Goal: Information Seeking & Learning: Learn about a topic

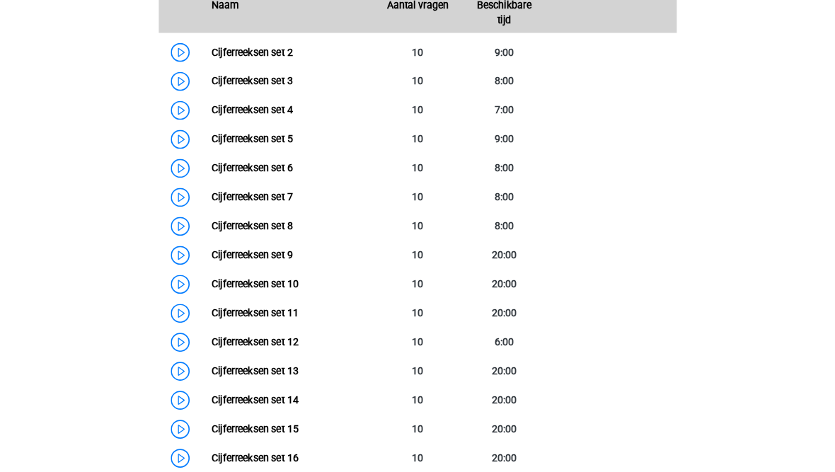
scroll to position [800, 0]
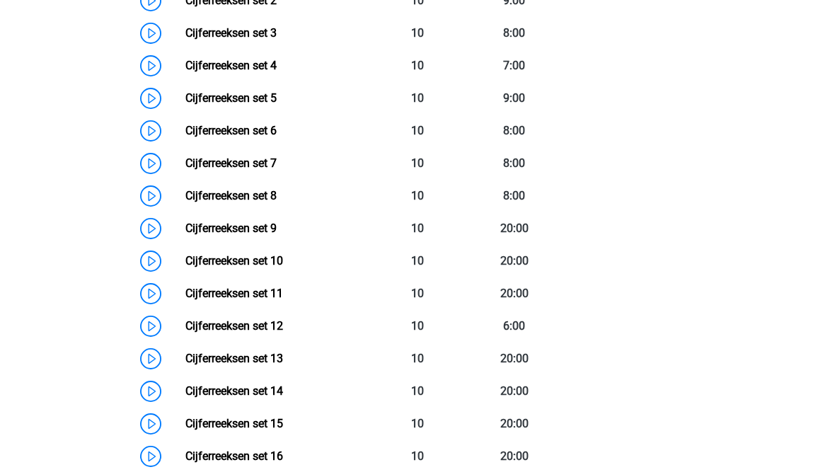
click at [185, 235] on link "Cijferreeksen set 9" at bounding box center [230, 227] width 91 height 13
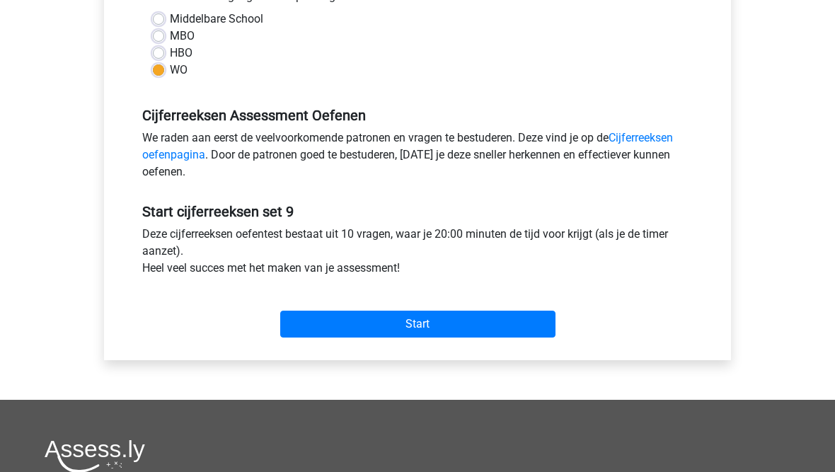
scroll to position [347, 0]
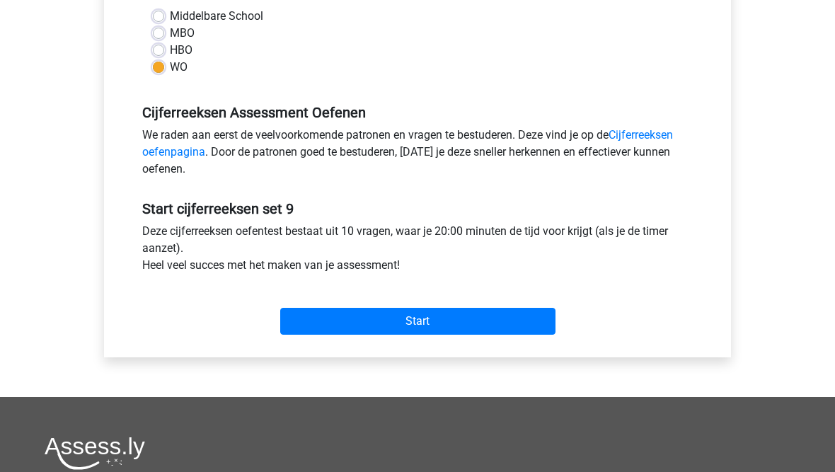
click at [306, 325] on input "Start" at bounding box center [417, 321] width 275 height 27
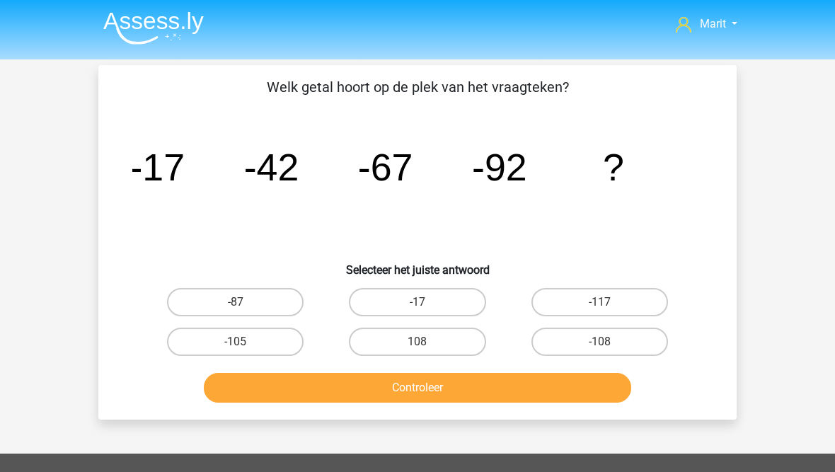
click at [574, 302] on label "-117" at bounding box center [599, 302] width 137 height 28
click at [599, 302] on input "-117" at bounding box center [603, 306] width 9 height 9
radio input "true"
click at [467, 392] on button "Controleer" at bounding box center [418, 388] width 428 height 30
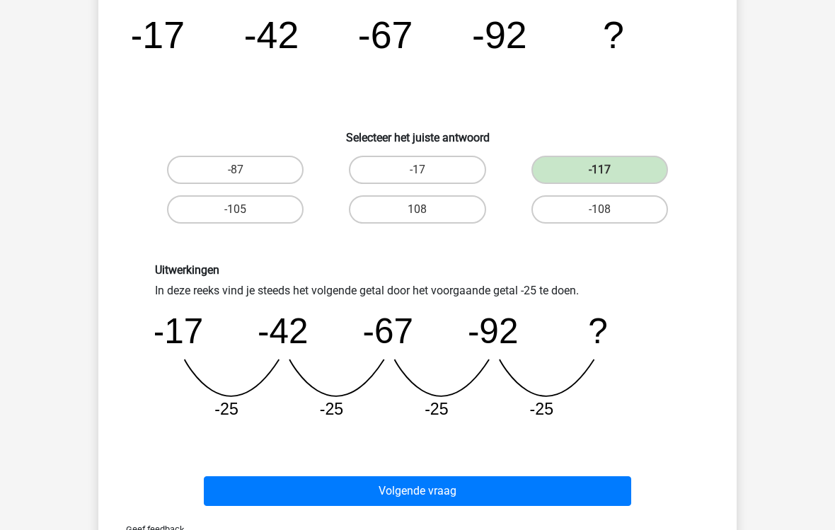
click at [377, 471] on button "Volgende vraag" at bounding box center [418, 491] width 428 height 30
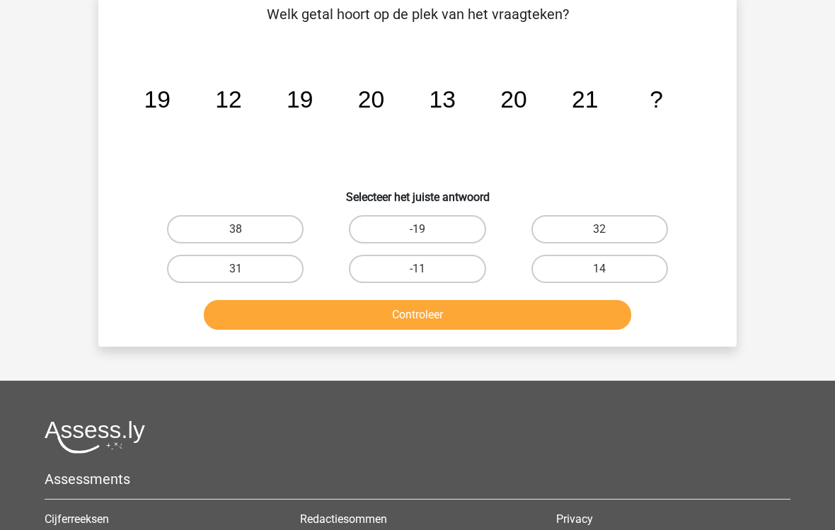
scroll to position [65, 0]
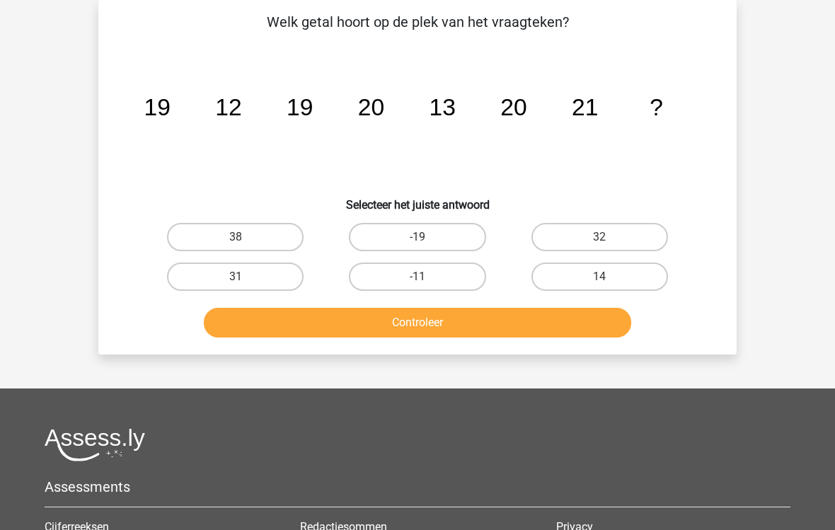
click at [582, 287] on label "14" at bounding box center [599, 276] width 137 height 28
click at [599, 286] on input "14" at bounding box center [603, 281] width 9 height 9
radio input "true"
click at [490, 321] on button "Controleer" at bounding box center [418, 323] width 428 height 30
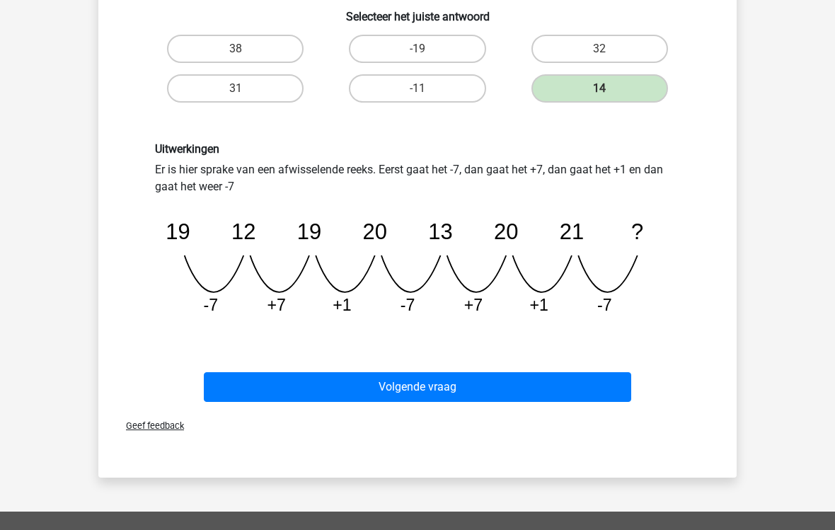
click at [255, 388] on button "Volgende vraag" at bounding box center [418, 388] width 428 height 30
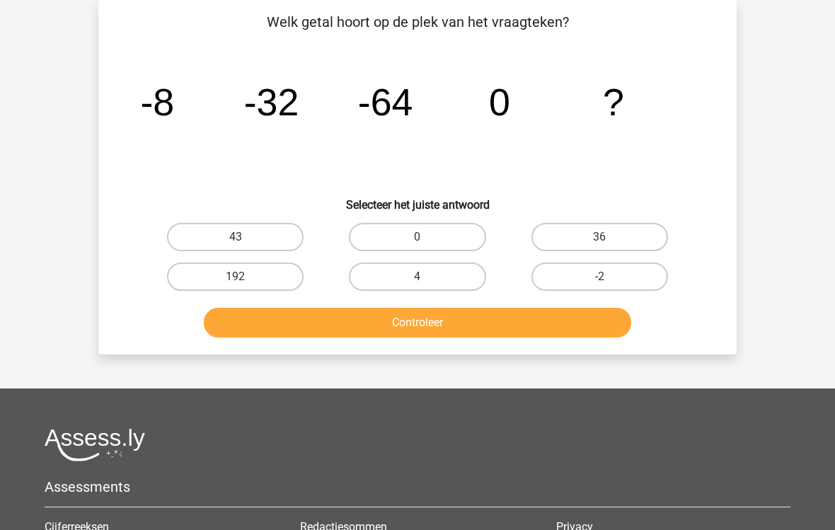
click at [405, 233] on label "0" at bounding box center [417, 237] width 137 height 28
click at [417, 237] on input "0" at bounding box center [421, 241] width 9 height 9
radio input "true"
click at [383, 323] on button "Controleer" at bounding box center [418, 323] width 428 height 30
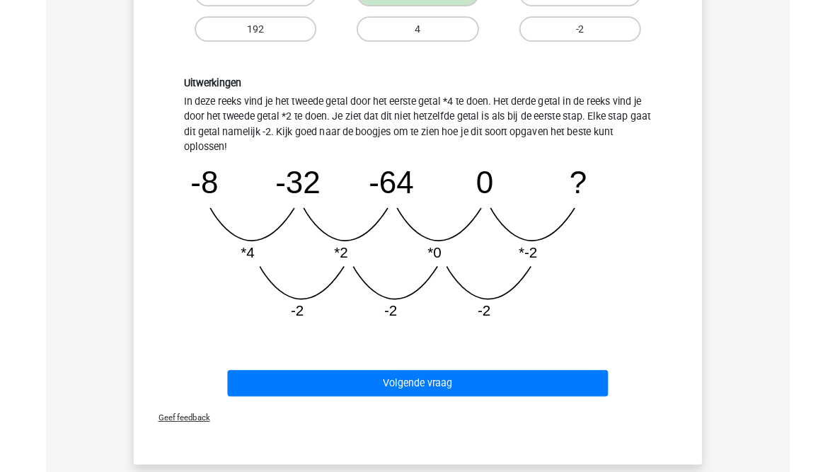
scroll to position [365, 0]
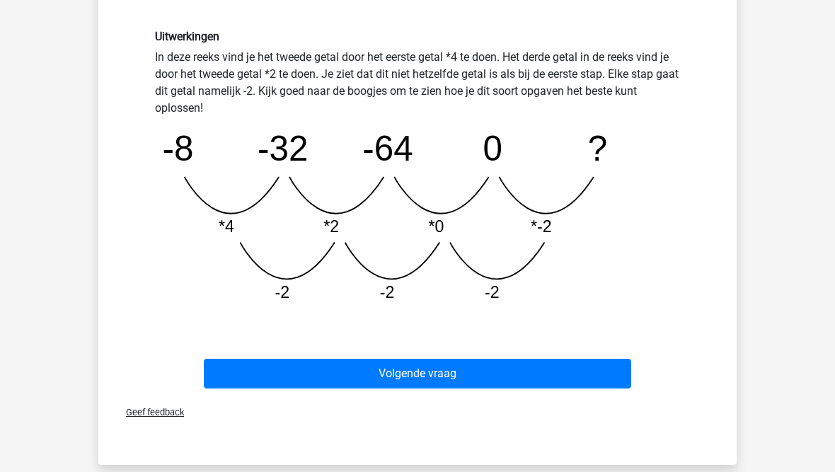
click at [344, 377] on button "Volgende vraag" at bounding box center [418, 374] width 428 height 30
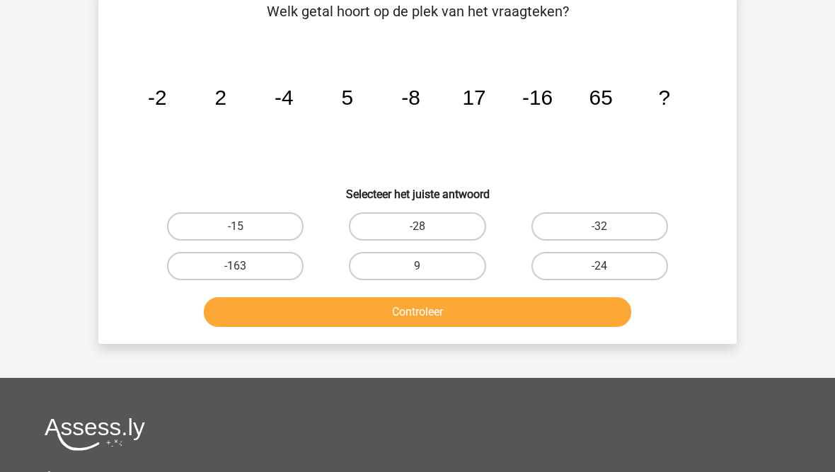
scroll to position [65, 0]
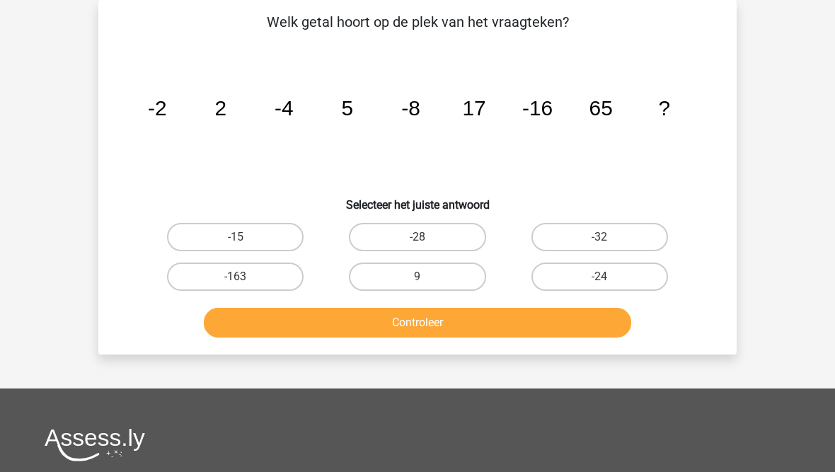
click at [576, 233] on label "-32" at bounding box center [599, 237] width 137 height 28
click at [599, 237] on input "-32" at bounding box center [603, 241] width 9 height 9
radio input "true"
click at [463, 328] on button "Controleer" at bounding box center [418, 323] width 428 height 30
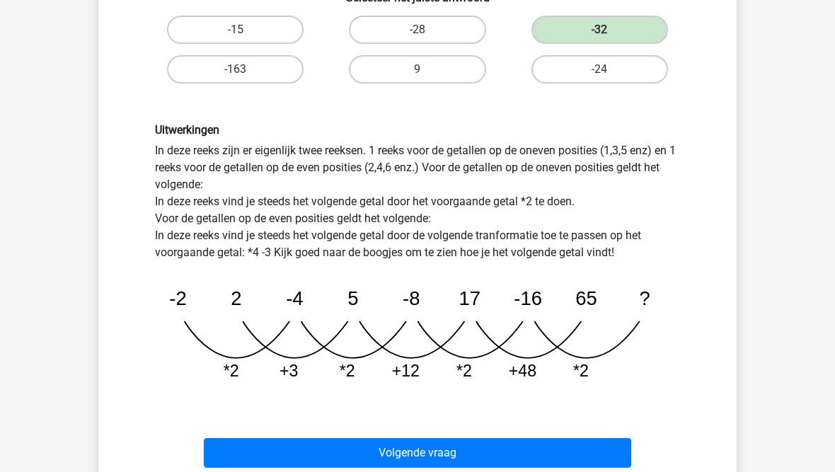
click at [347, 449] on button "Volgende vraag" at bounding box center [418, 453] width 428 height 30
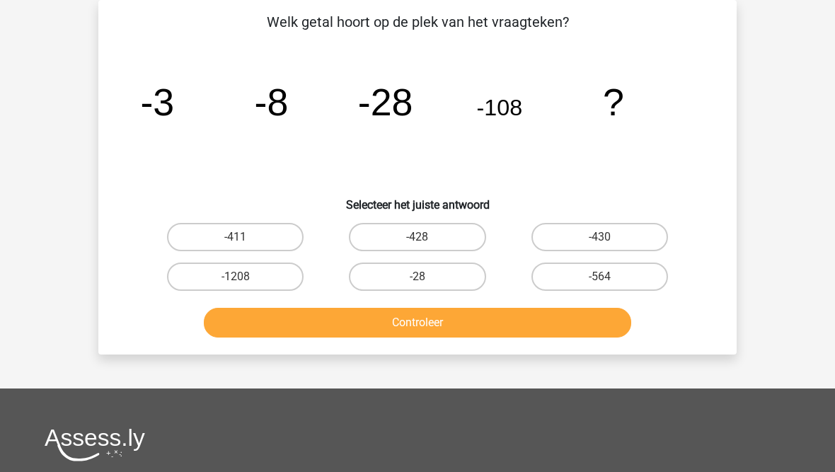
click at [395, 237] on label "-428" at bounding box center [417, 237] width 137 height 28
click at [417, 237] on input "-428" at bounding box center [421, 241] width 9 height 9
radio input "true"
click at [374, 323] on button "Controleer" at bounding box center [418, 323] width 428 height 30
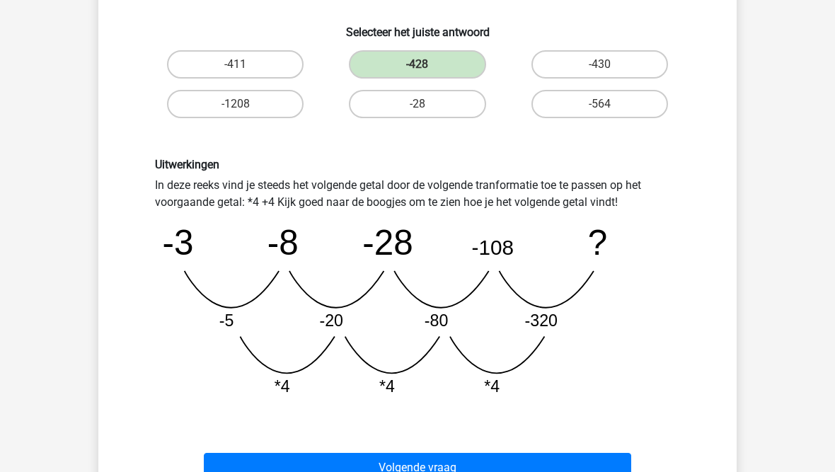
click at [319, 462] on button "Volgende vraag" at bounding box center [418, 468] width 428 height 30
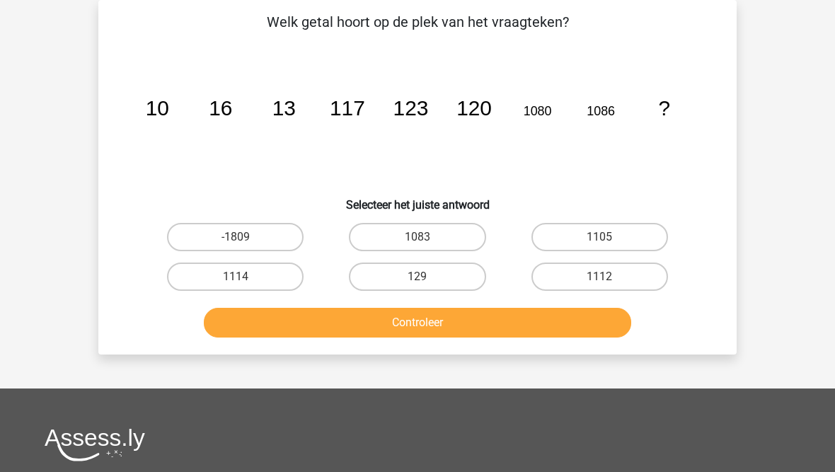
click at [397, 233] on label "1083" at bounding box center [417, 237] width 137 height 28
click at [417, 237] on input "1083" at bounding box center [421, 241] width 9 height 9
radio input "true"
click at [378, 327] on button "Controleer" at bounding box center [418, 323] width 428 height 30
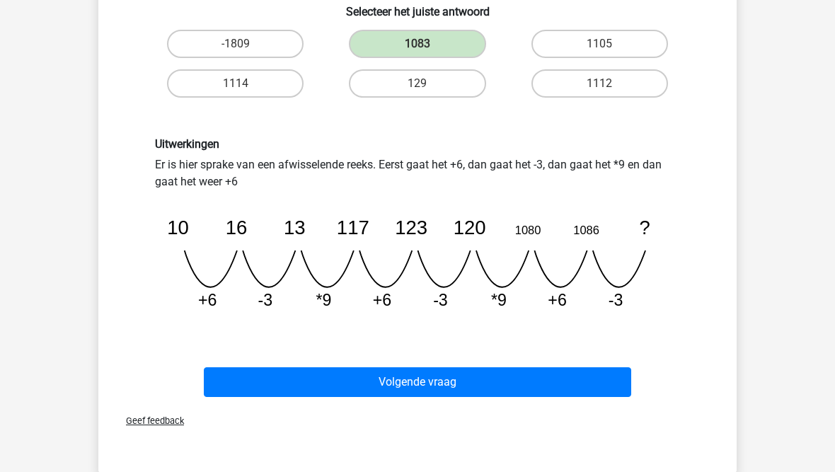
click at [403, 388] on button "Volgende vraag" at bounding box center [418, 382] width 428 height 30
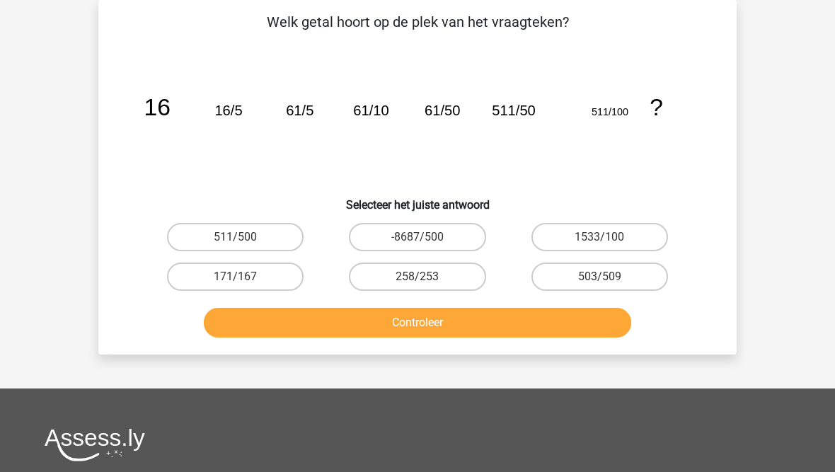
click at [602, 238] on input "1533/100" at bounding box center [603, 241] width 9 height 9
radio input "true"
click at [508, 316] on button "Controleer" at bounding box center [418, 323] width 428 height 30
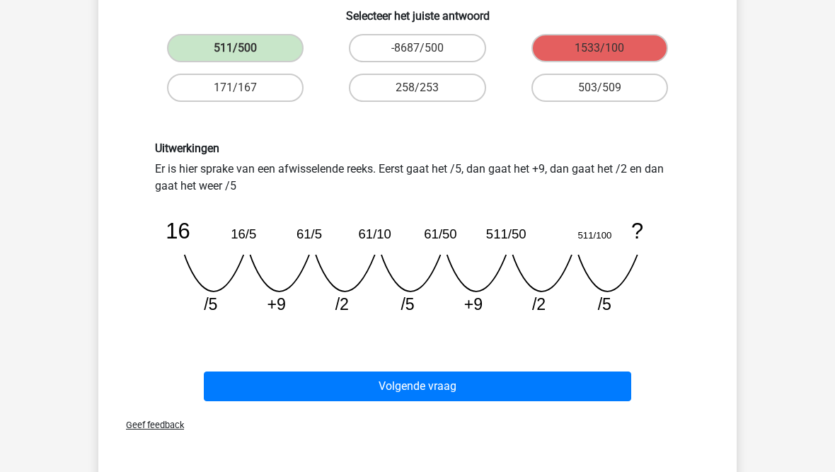
scroll to position [253, 0]
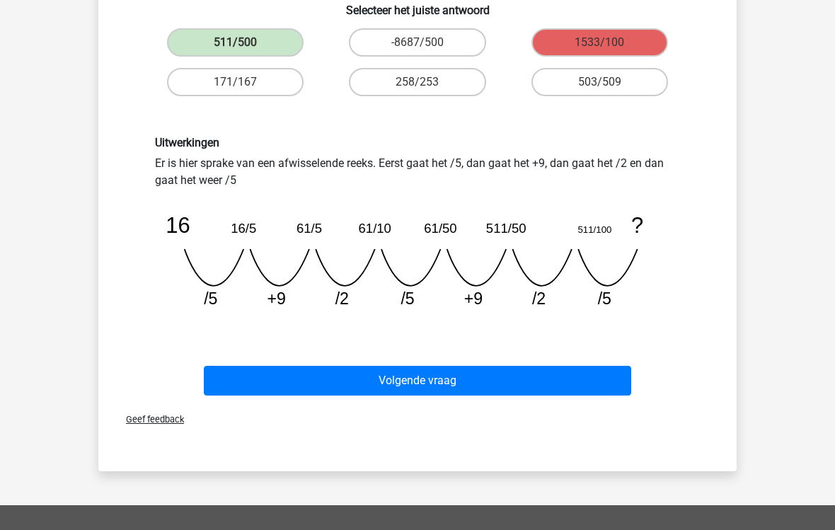
click at [354, 371] on button "Volgende vraag" at bounding box center [418, 381] width 428 height 30
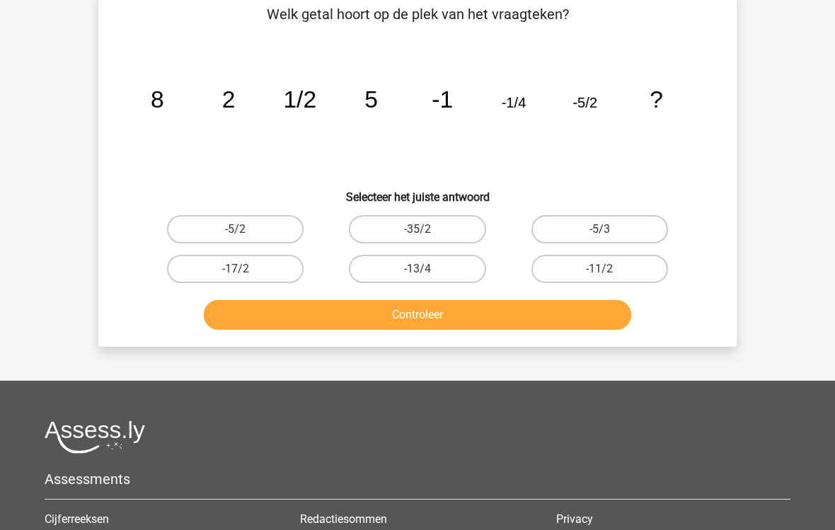
scroll to position [65, 0]
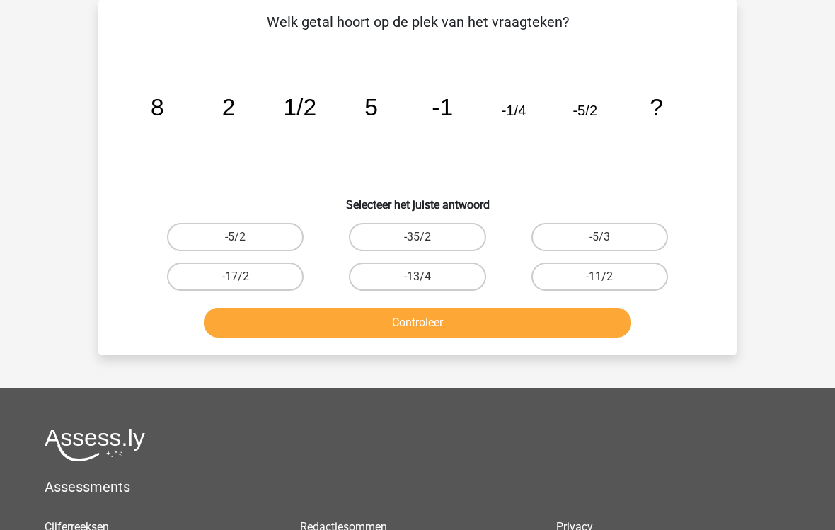
click at [427, 272] on label "-13/4" at bounding box center [417, 276] width 137 height 28
click at [427, 277] on input "-13/4" at bounding box center [421, 281] width 9 height 9
radio input "true"
click at [416, 329] on button "Controleer" at bounding box center [418, 323] width 428 height 30
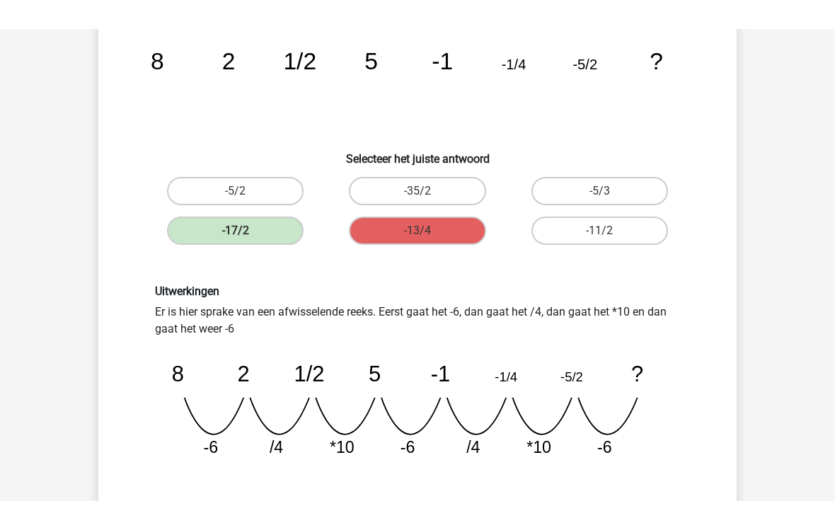
scroll to position [83, 0]
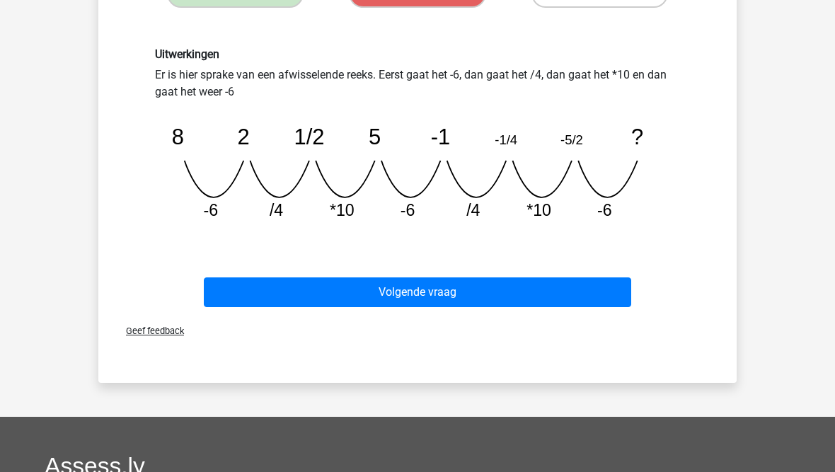
click at [355, 294] on button "Volgende vraag" at bounding box center [418, 293] width 428 height 30
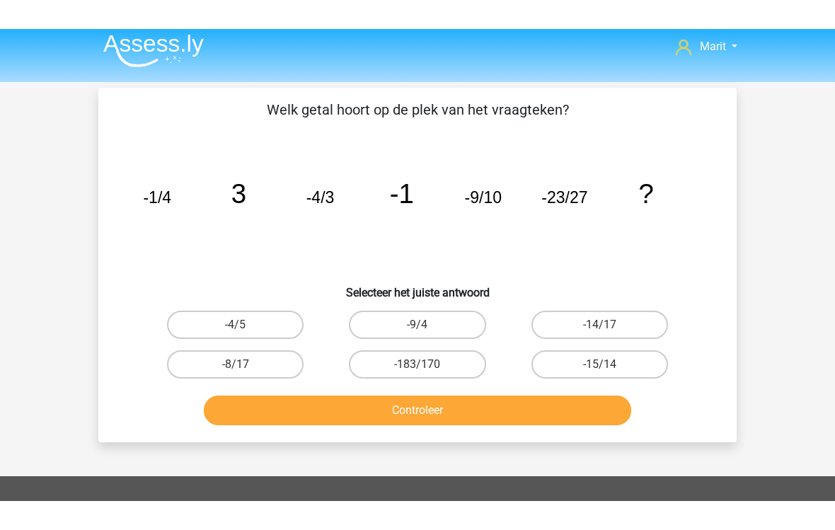
scroll to position [0, 0]
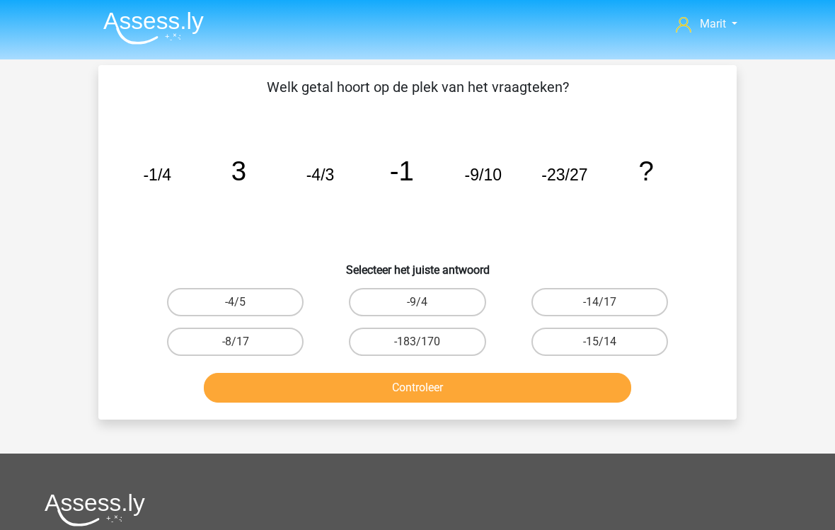
click at [573, 298] on label "-14/17" at bounding box center [599, 302] width 137 height 28
click at [599, 302] on input "-14/17" at bounding box center [603, 306] width 9 height 9
radio input "true"
click at [410, 297] on label "-9/4" at bounding box center [417, 302] width 137 height 28
click at [417, 302] on input "-9/4" at bounding box center [421, 306] width 9 height 9
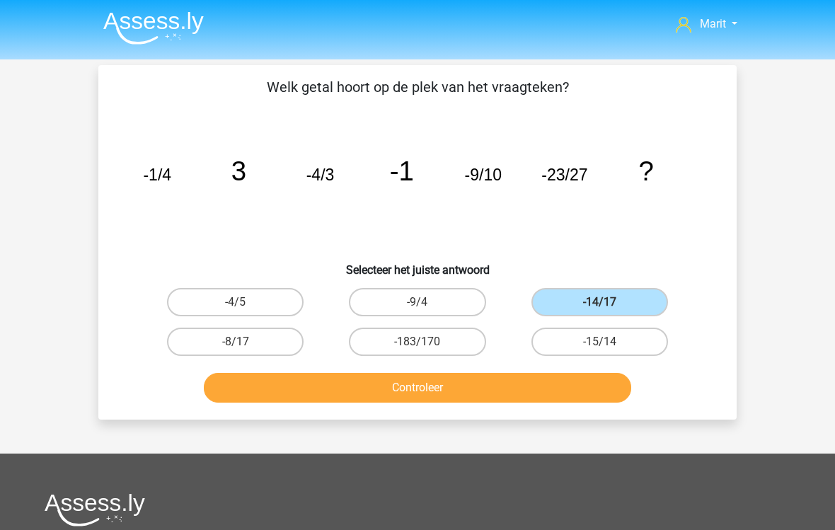
radio input "true"
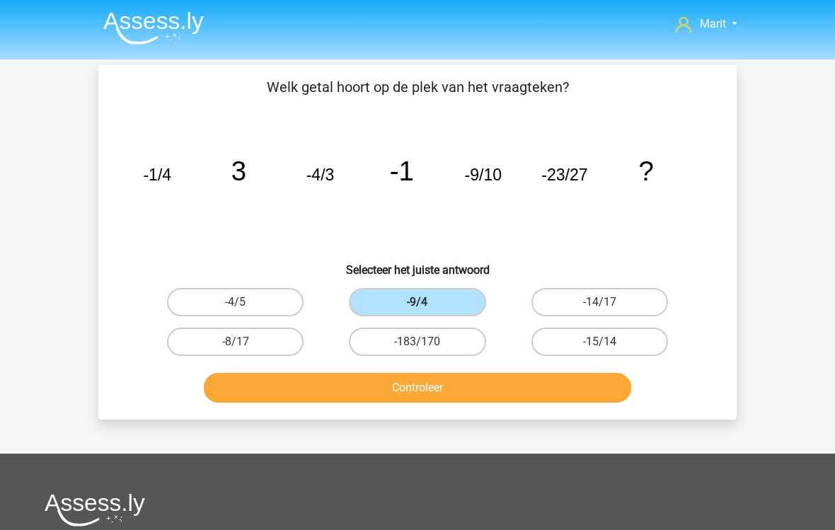
click at [429, 381] on button "Controleer" at bounding box center [418, 388] width 428 height 30
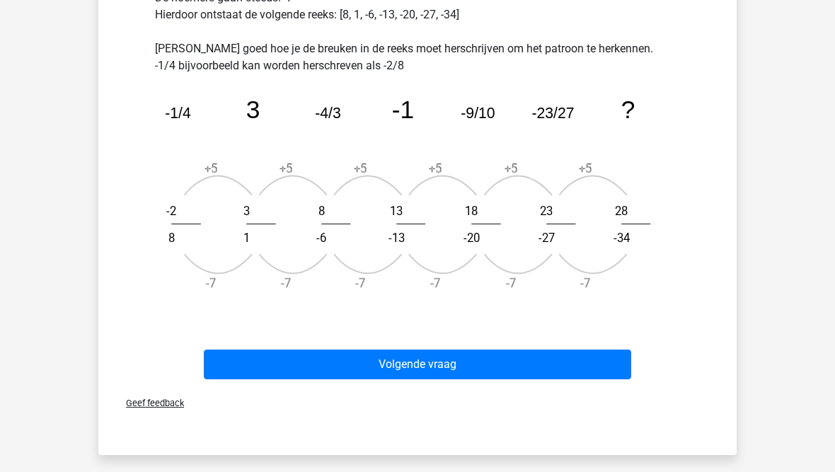
click at [324, 366] on button "Volgende vraag" at bounding box center [418, 364] width 428 height 30
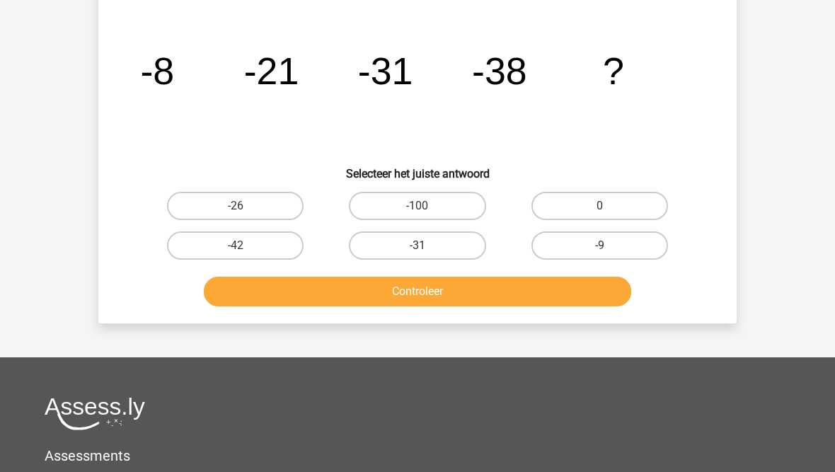
scroll to position [65, 0]
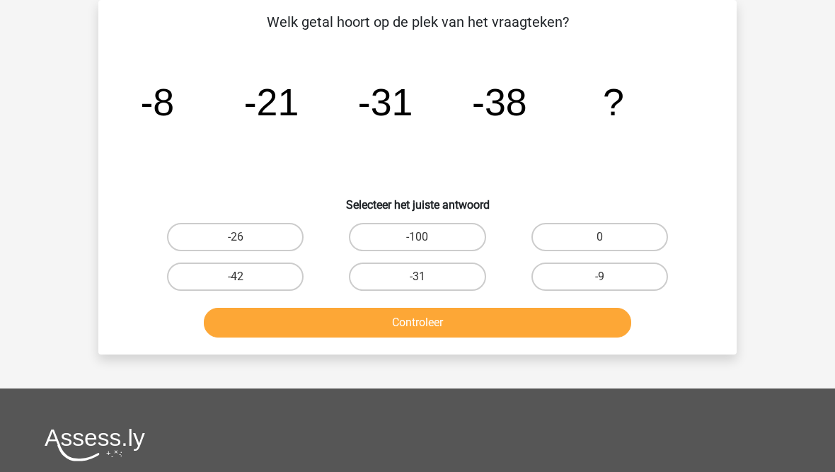
click at [209, 270] on label "-42" at bounding box center [235, 276] width 137 height 28
click at [236, 277] on input "-42" at bounding box center [240, 281] width 9 height 9
radio input "true"
click at [248, 325] on button "Controleer" at bounding box center [418, 323] width 428 height 30
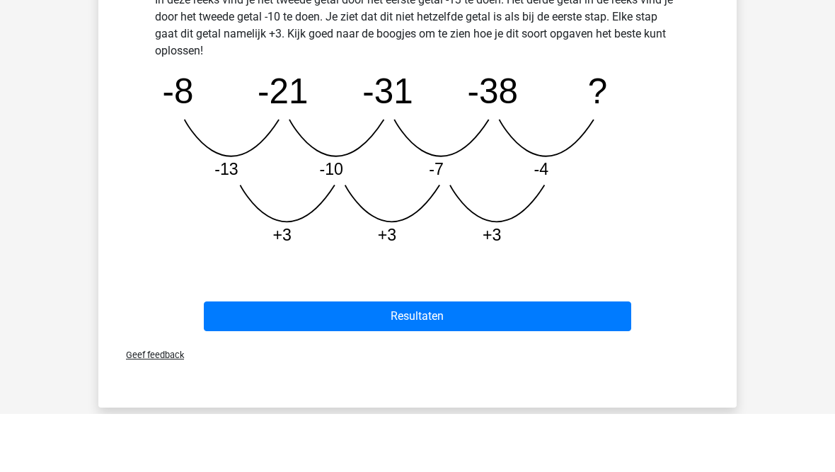
scroll to position [422, 0]
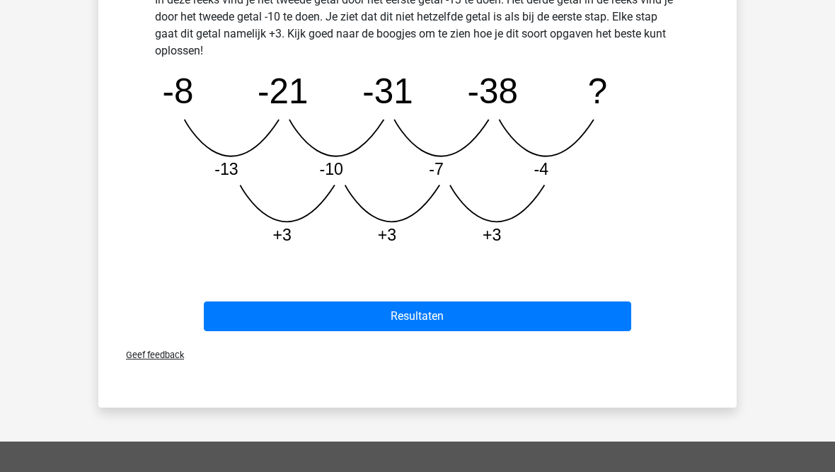
click at [280, 318] on button "Resultaten" at bounding box center [418, 317] width 428 height 30
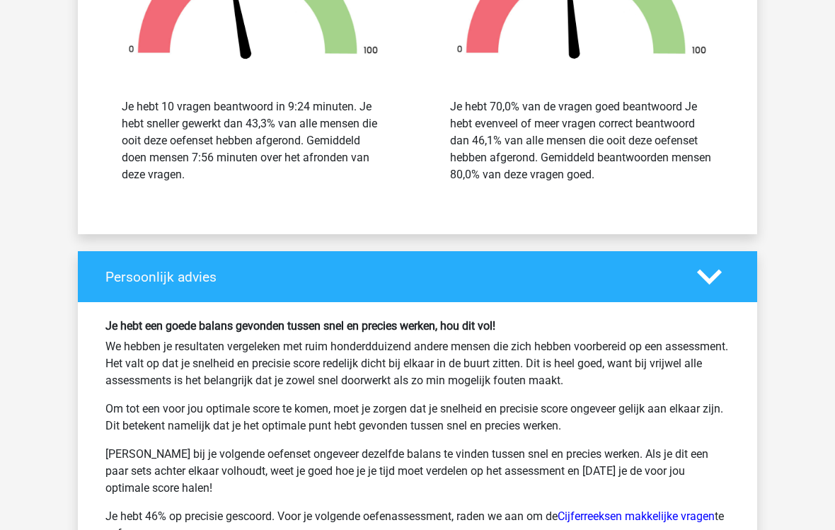
scroll to position [1885, 0]
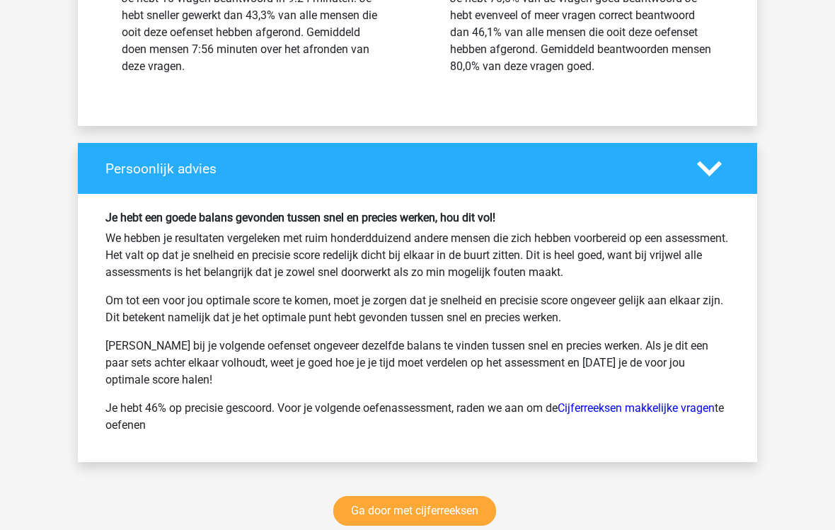
click at [356, 471] on link "Ga door met cijferreeksen" at bounding box center [414, 511] width 163 height 30
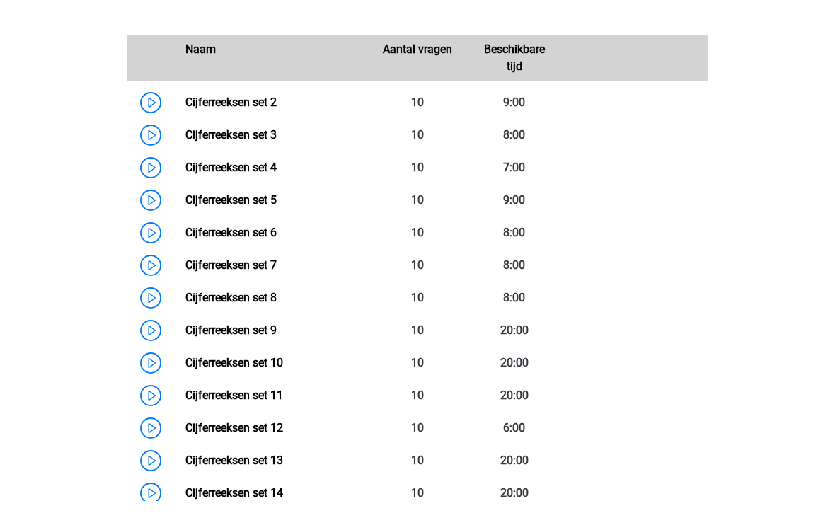
scroll to position [669, 0]
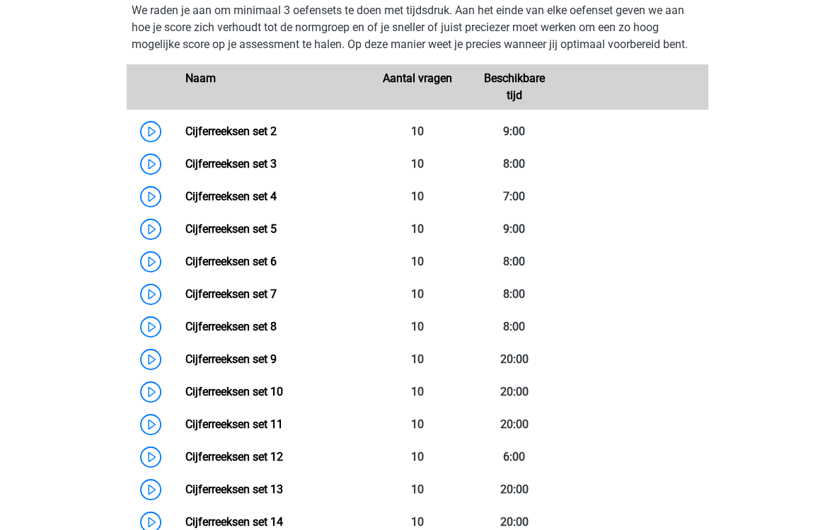
click at [228, 398] on link "Cijferreeksen set 10" at bounding box center [234, 391] width 98 height 13
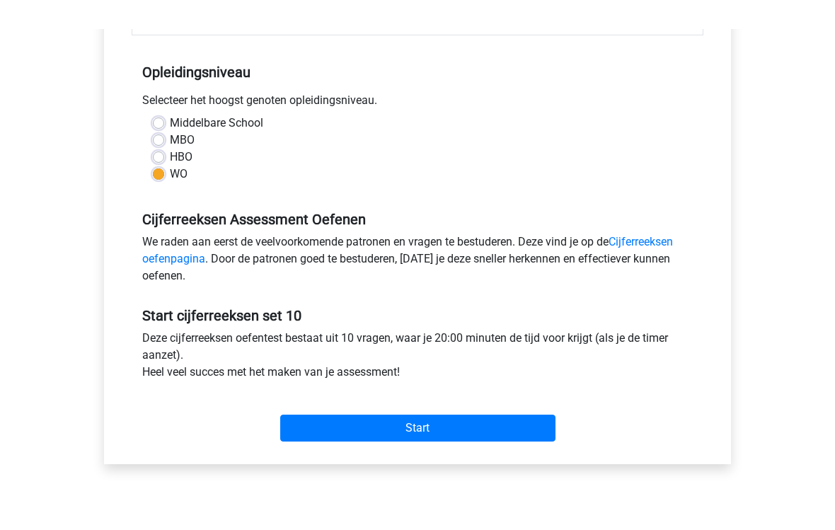
scroll to position [212, 0]
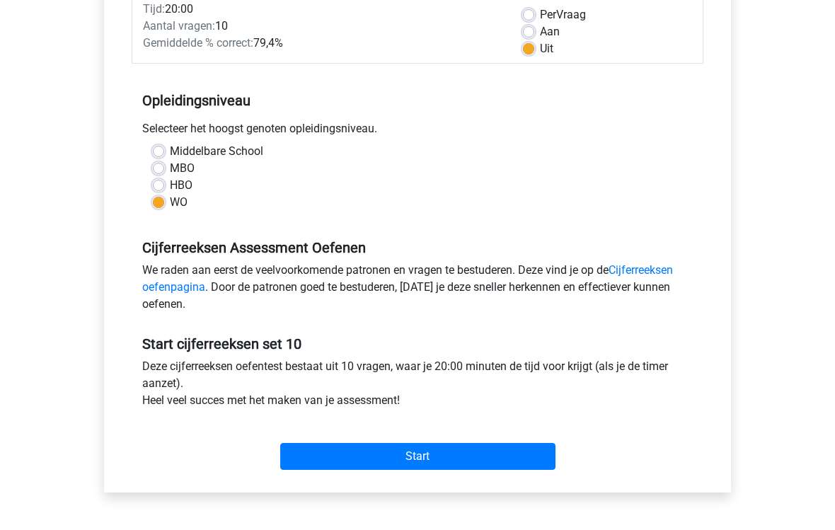
click at [336, 462] on input "Start" at bounding box center [417, 456] width 275 height 27
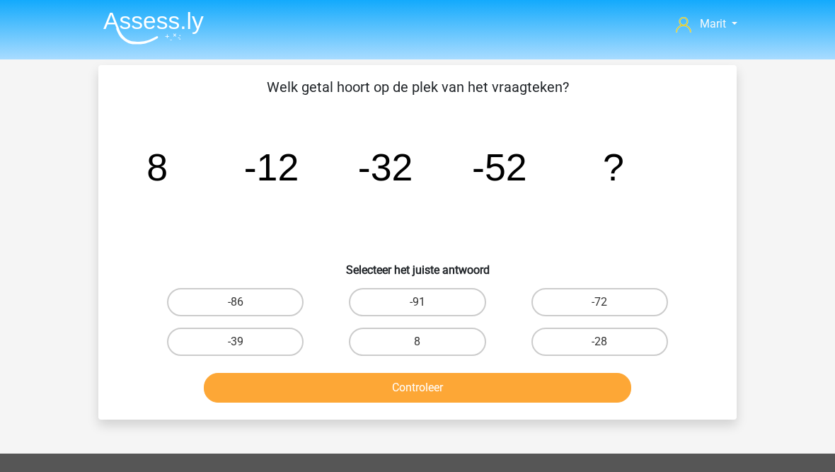
click at [584, 304] on label "-72" at bounding box center [599, 302] width 137 height 28
click at [599, 304] on input "-72" at bounding box center [603, 306] width 9 height 9
radio input "true"
click at [456, 388] on button "Controleer" at bounding box center [418, 388] width 428 height 30
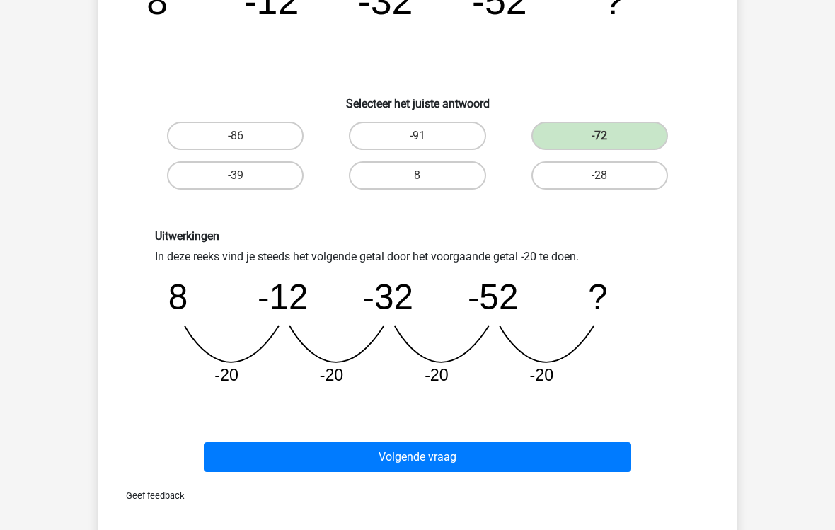
click at [285, 454] on button "Volgende vraag" at bounding box center [418, 457] width 428 height 30
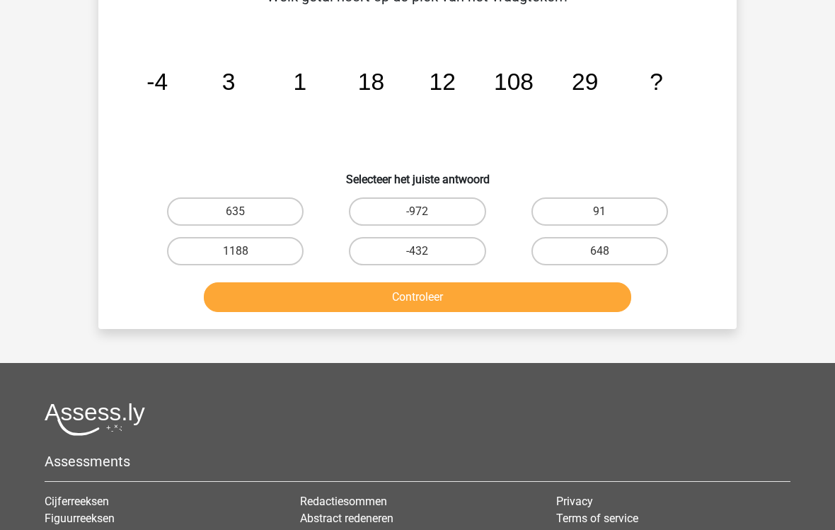
scroll to position [65, 0]
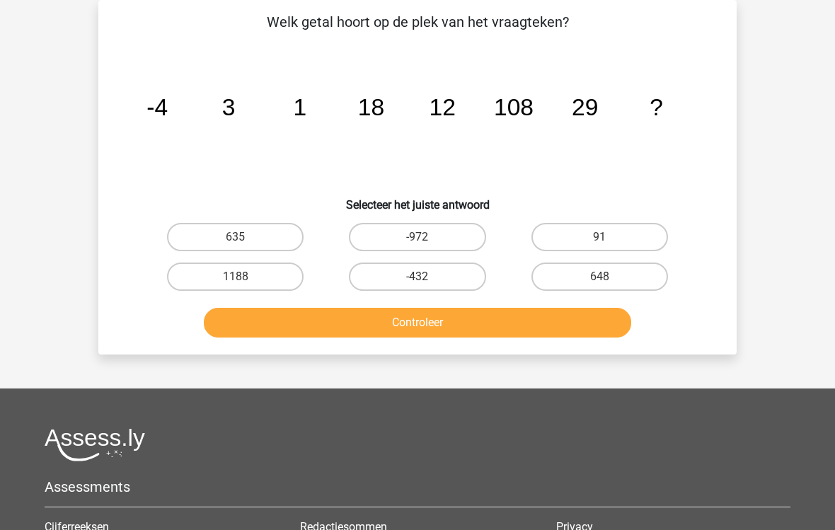
click at [577, 238] on label "91" at bounding box center [599, 237] width 137 height 28
click at [599, 238] on input "91" at bounding box center [603, 241] width 9 height 9
radio input "true"
click at [493, 328] on button "Controleer" at bounding box center [418, 323] width 428 height 30
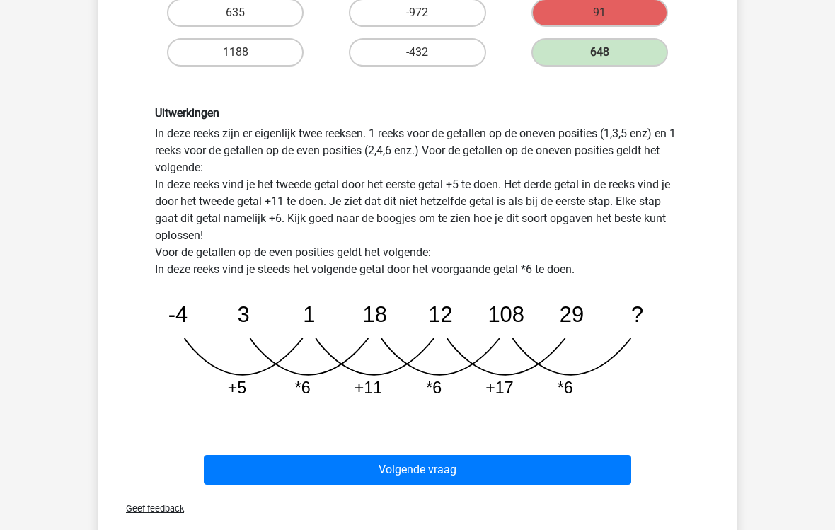
scroll to position [289, 0]
click at [404, 470] on button "Volgende vraag" at bounding box center [418, 470] width 428 height 30
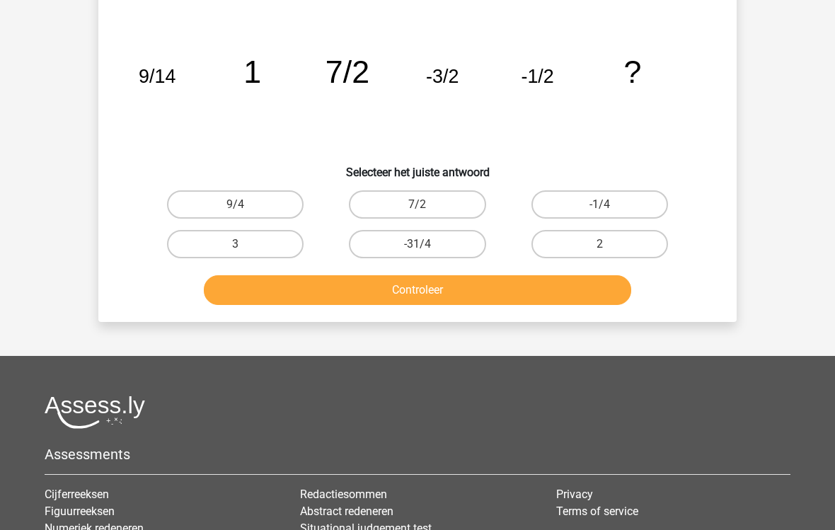
scroll to position [65, 0]
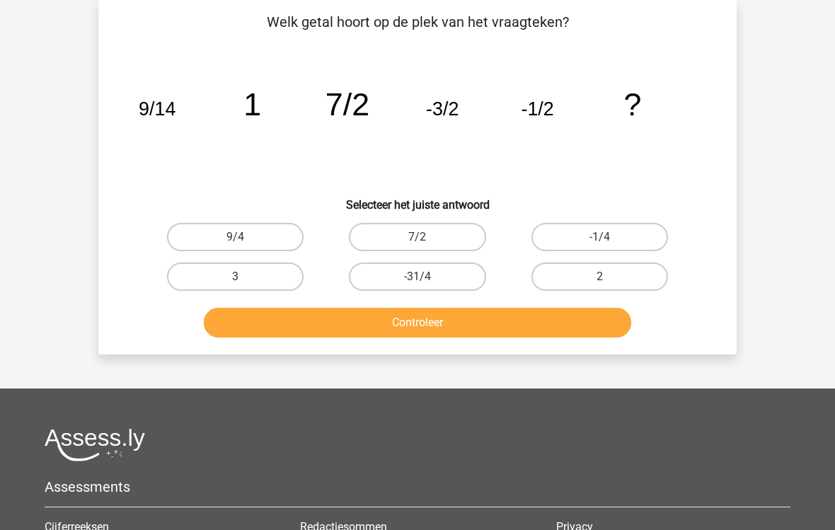
click at [409, 241] on label "7/2" at bounding box center [417, 237] width 137 height 28
click at [417, 241] on input "7/2" at bounding box center [421, 241] width 9 height 9
radio input "true"
click at [388, 333] on button "Controleer" at bounding box center [418, 323] width 428 height 30
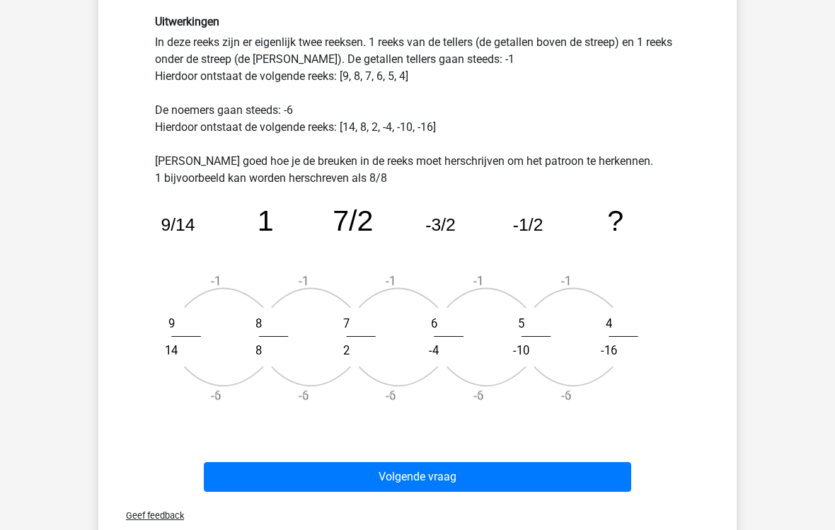
scroll to position [381, 0]
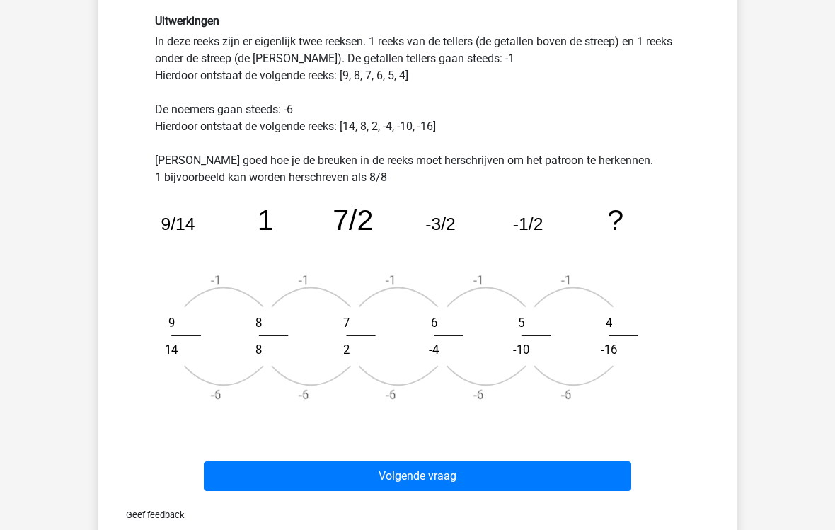
click at [359, 471] on button "Volgende vraag" at bounding box center [418, 477] width 428 height 30
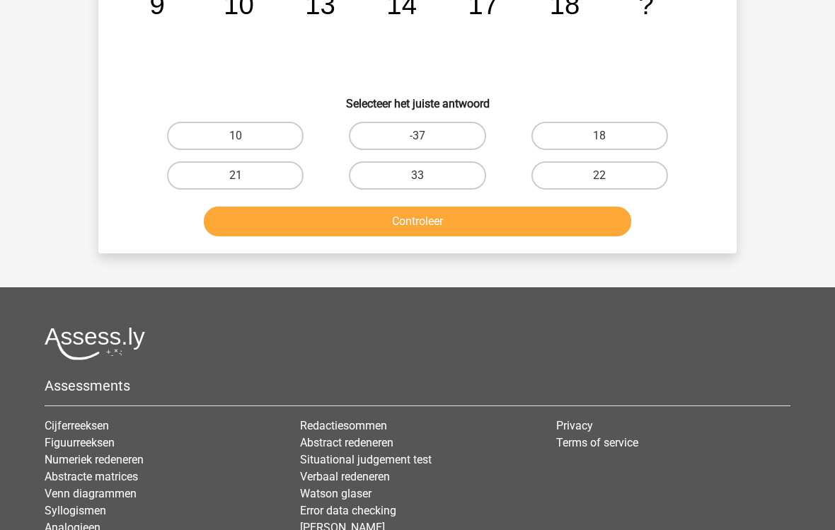
scroll to position [65, 0]
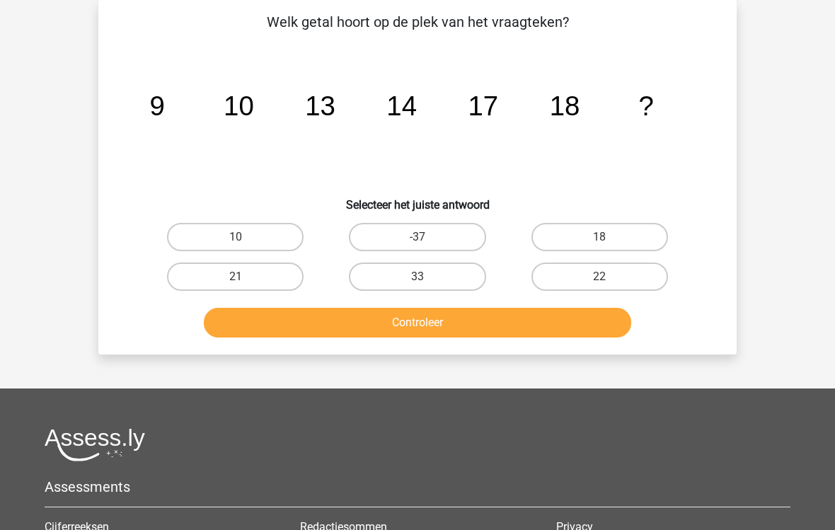
click at [264, 283] on label "21" at bounding box center [235, 276] width 137 height 28
click at [245, 283] on input "21" at bounding box center [240, 281] width 9 height 9
radio input "true"
click at [309, 325] on button "Controleer" at bounding box center [418, 323] width 428 height 30
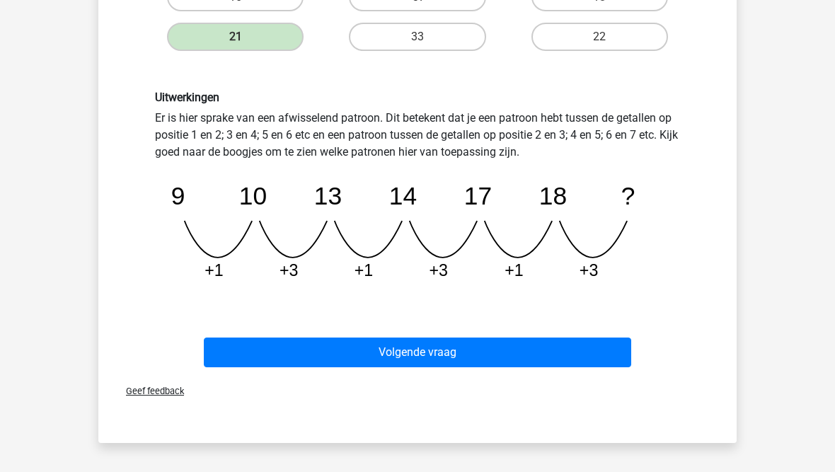
click at [311, 345] on button "Volgende vraag" at bounding box center [418, 352] width 428 height 30
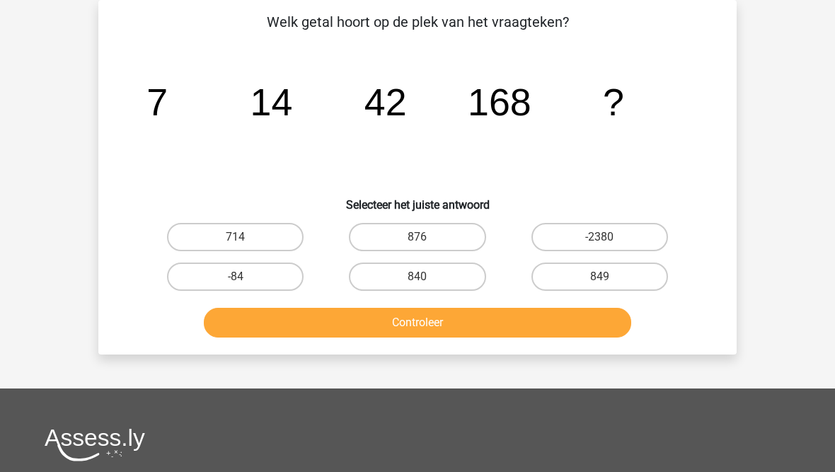
click at [404, 280] on label "840" at bounding box center [417, 276] width 137 height 28
click at [417, 280] on input "840" at bounding box center [421, 281] width 9 height 9
radio input "true"
click at [386, 320] on button "Controleer" at bounding box center [418, 323] width 428 height 30
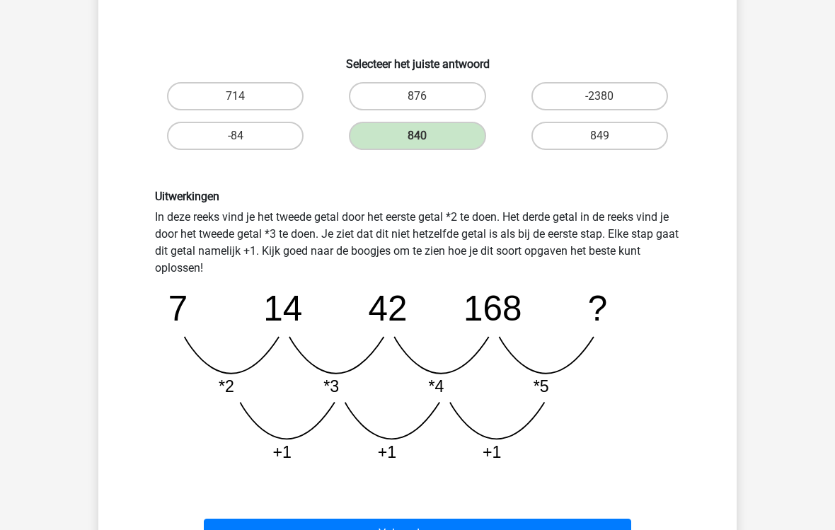
click at [295, 471] on button "Volgende vraag" at bounding box center [418, 534] width 428 height 30
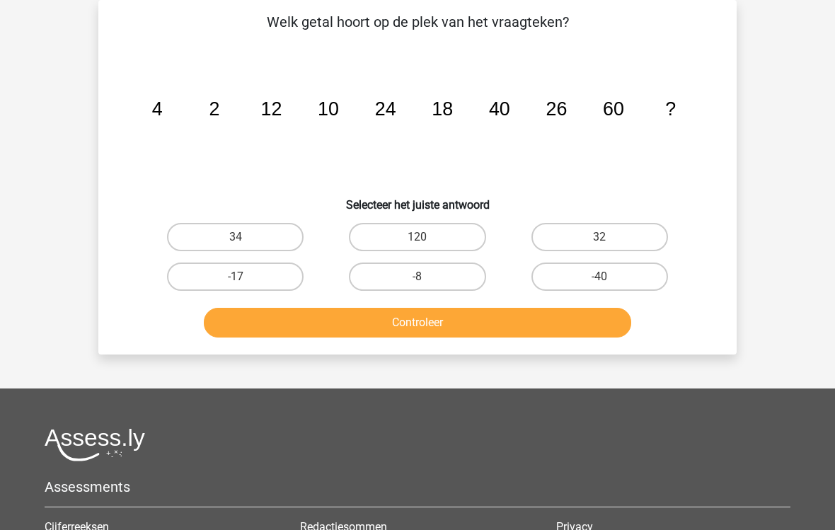
click at [221, 227] on label "34" at bounding box center [235, 237] width 137 height 28
click at [236, 237] on input "34" at bounding box center [240, 241] width 9 height 9
radio input "true"
click at [289, 337] on button "Controleer" at bounding box center [418, 323] width 428 height 30
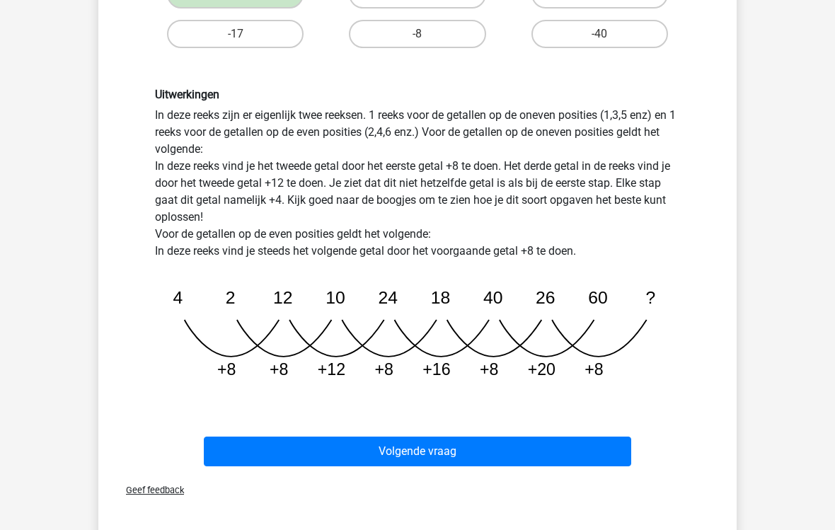
click at [302, 452] on button "Volgende vraag" at bounding box center [418, 452] width 428 height 30
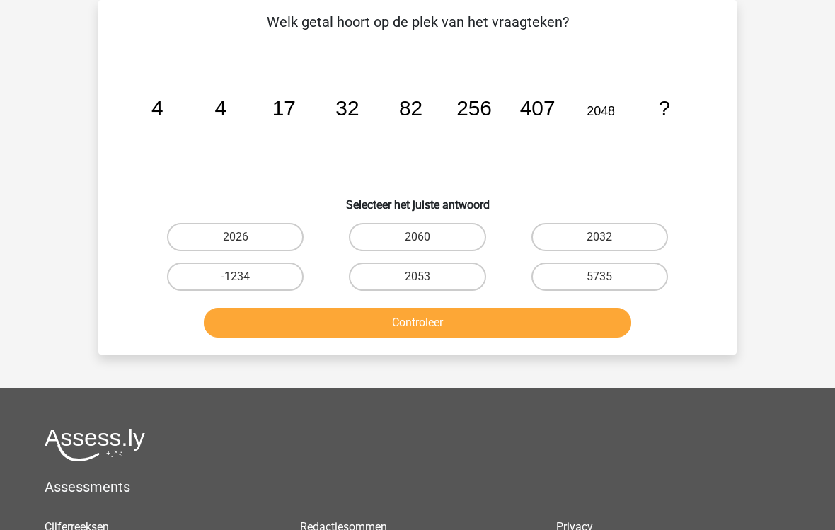
click at [582, 235] on label "2032" at bounding box center [599, 237] width 137 height 28
click at [599, 237] on input "2032" at bounding box center [603, 241] width 9 height 9
radio input "true"
click at [444, 323] on button "Controleer" at bounding box center [418, 323] width 428 height 30
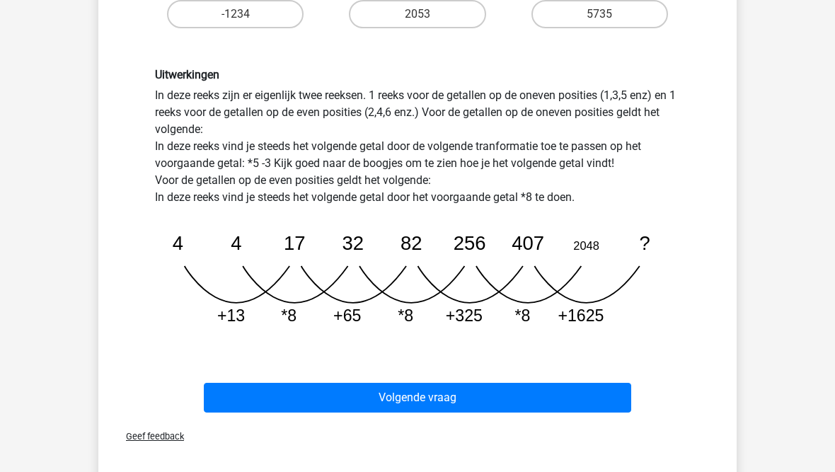
click at [321, 393] on button "Volgende vraag" at bounding box center [418, 398] width 428 height 30
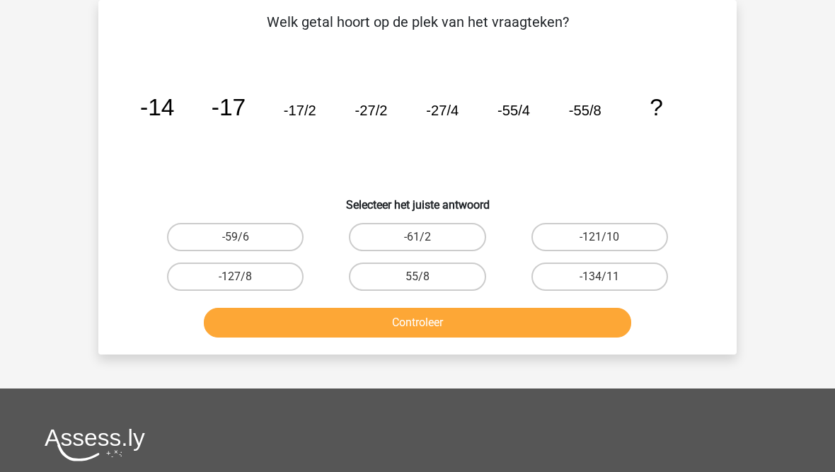
click at [230, 273] on label "-127/8" at bounding box center [235, 276] width 137 height 28
click at [236, 277] on input "-127/8" at bounding box center [240, 281] width 9 height 9
radio input "true"
click at [345, 324] on button "Controleer" at bounding box center [418, 323] width 428 height 30
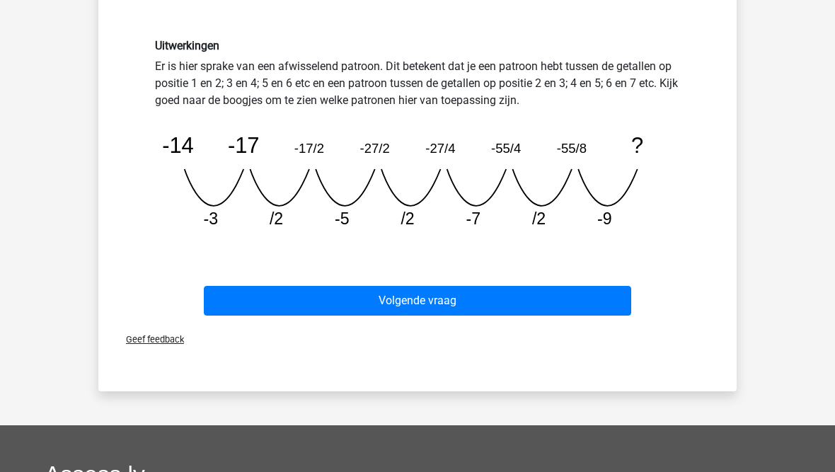
scroll to position [356, 0]
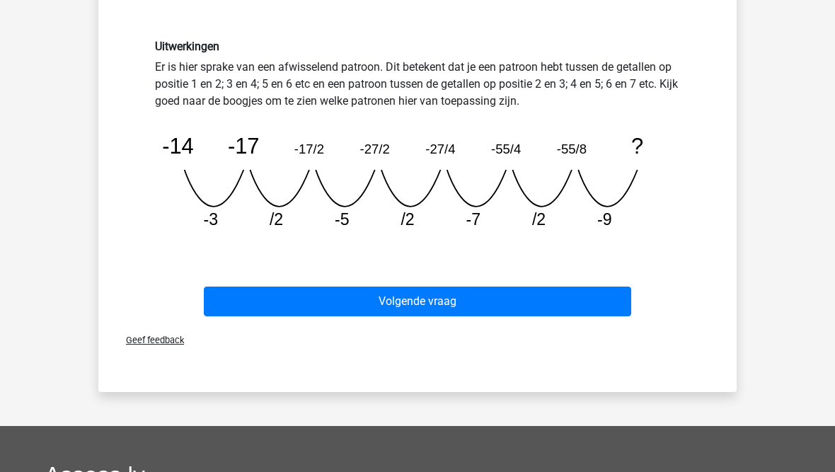
click at [381, 299] on button "Volgende vraag" at bounding box center [418, 302] width 428 height 30
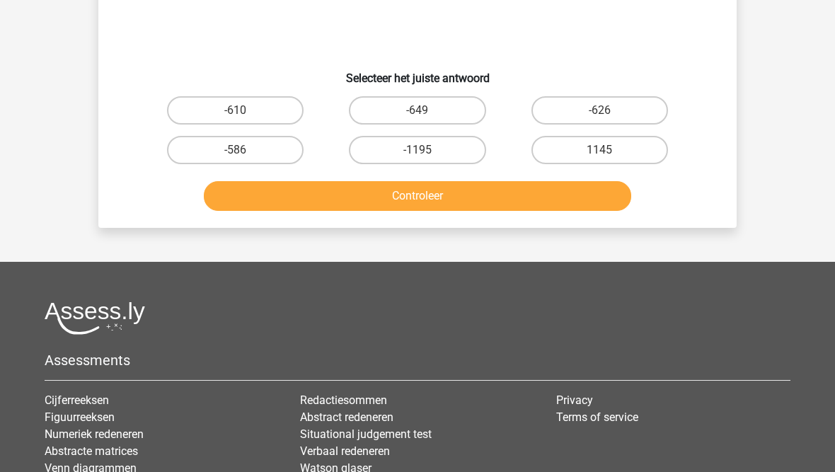
scroll to position [65, 0]
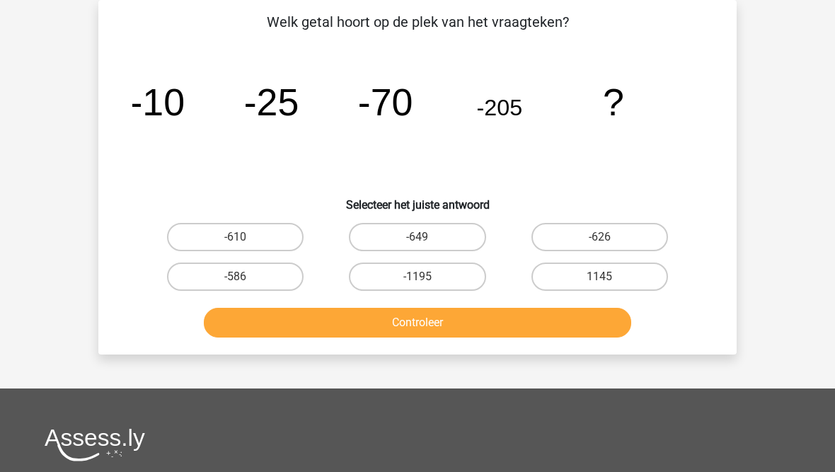
click at [236, 230] on label "-610" at bounding box center [235, 237] width 137 height 28
click at [236, 237] on input "-610" at bounding box center [240, 241] width 9 height 9
radio input "true"
click at [317, 320] on button "Controleer" at bounding box center [418, 323] width 428 height 30
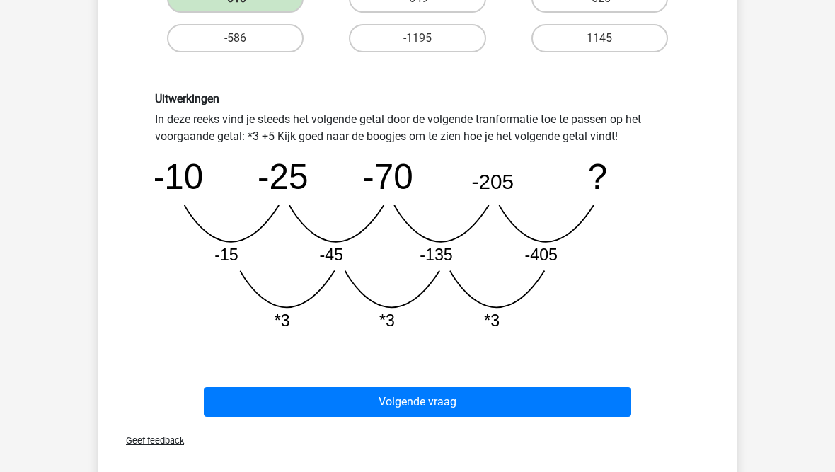
click at [296, 404] on button "Volgende vraag" at bounding box center [418, 403] width 428 height 30
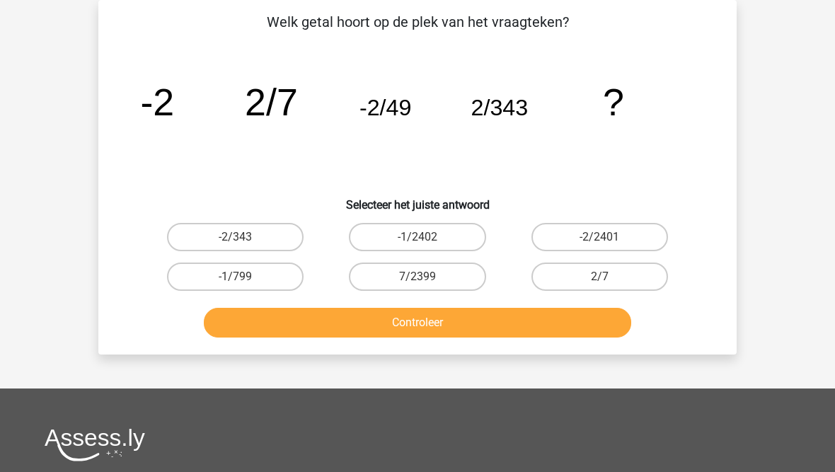
click at [569, 239] on label "-2/2401" at bounding box center [599, 237] width 137 height 28
click at [599, 239] on input "-2/2401" at bounding box center [603, 241] width 9 height 9
radio input "true"
click at [482, 322] on button "Controleer" at bounding box center [418, 323] width 428 height 30
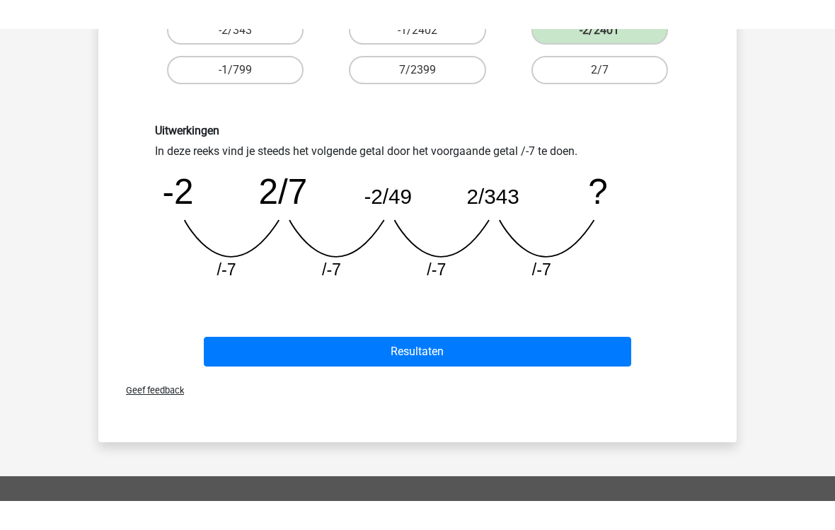
scroll to position [242, 0]
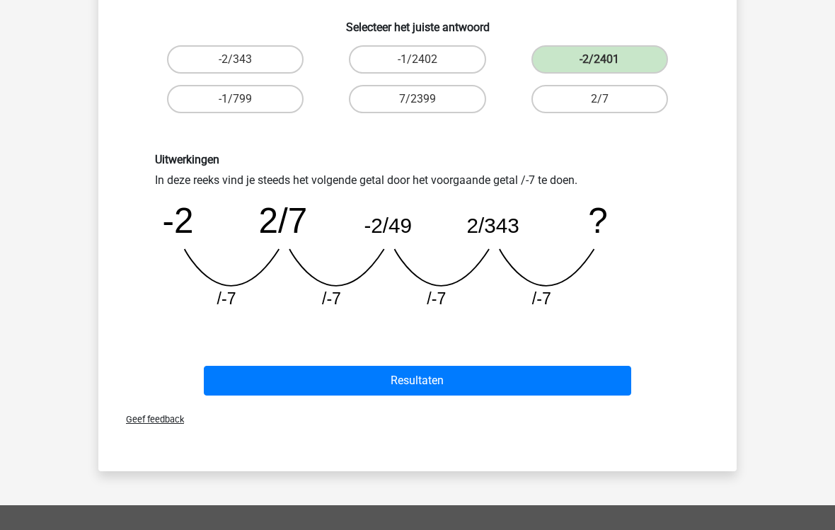
click at [347, 382] on button "Resultaten" at bounding box center [418, 381] width 428 height 30
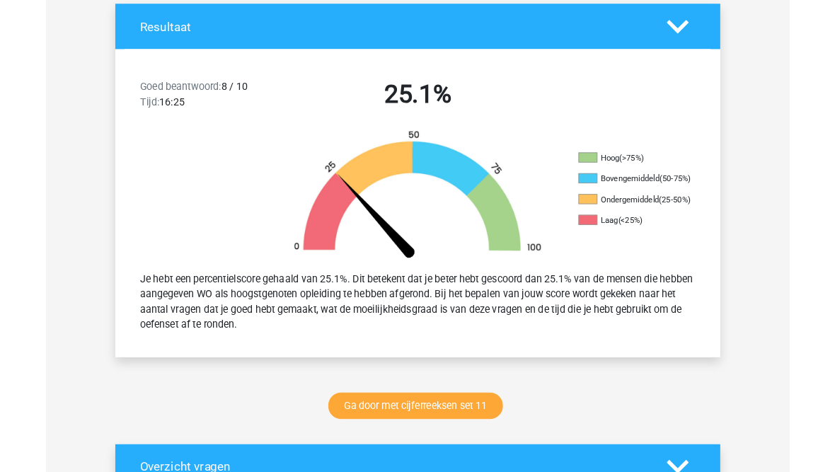
scroll to position [361, 0]
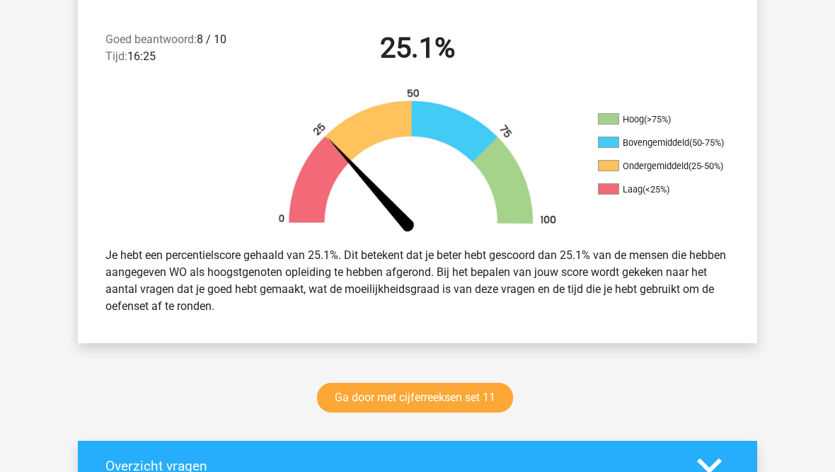
click at [374, 397] on link "Ga door met cijferreeksen set 11" at bounding box center [415, 398] width 196 height 30
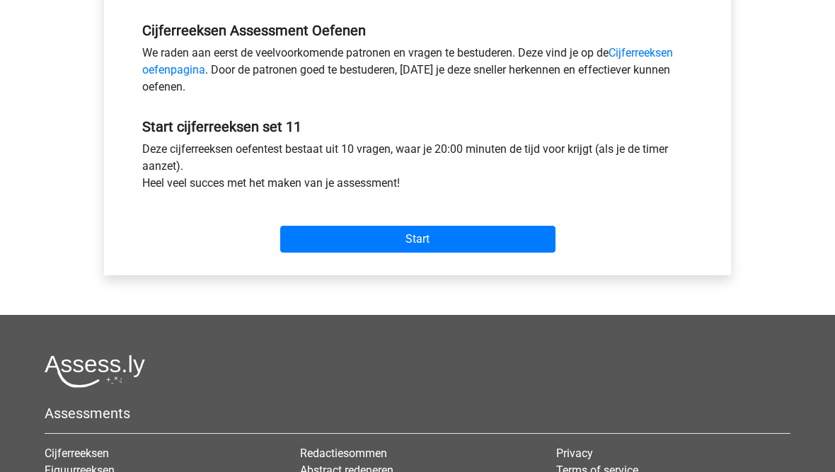
scroll to position [427, 0]
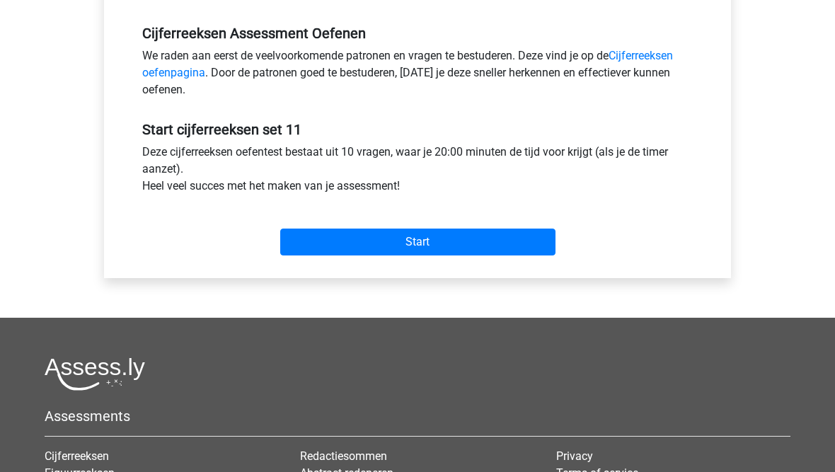
click at [391, 244] on input "Start" at bounding box center [417, 241] width 275 height 27
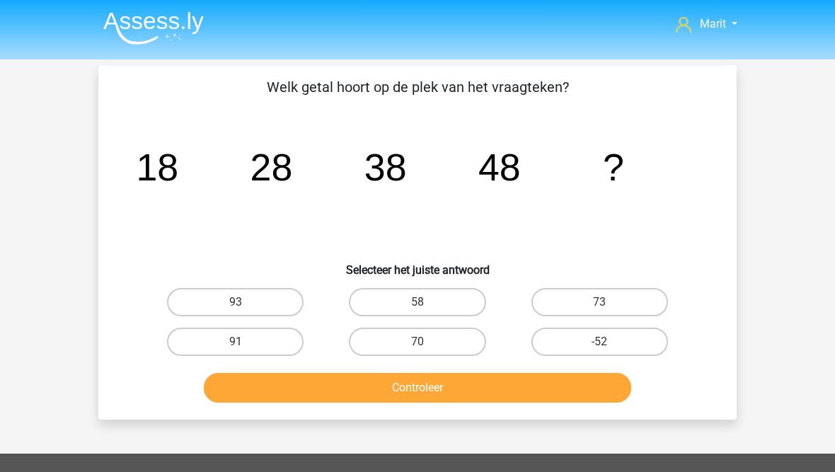
click at [415, 301] on label "58" at bounding box center [417, 302] width 137 height 28
click at [417, 302] on input "58" at bounding box center [421, 306] width 9 height 9
radio input "true"
click at [382, 385] on button "Controleer" at bounding box center [418, 388] width 428 height 30
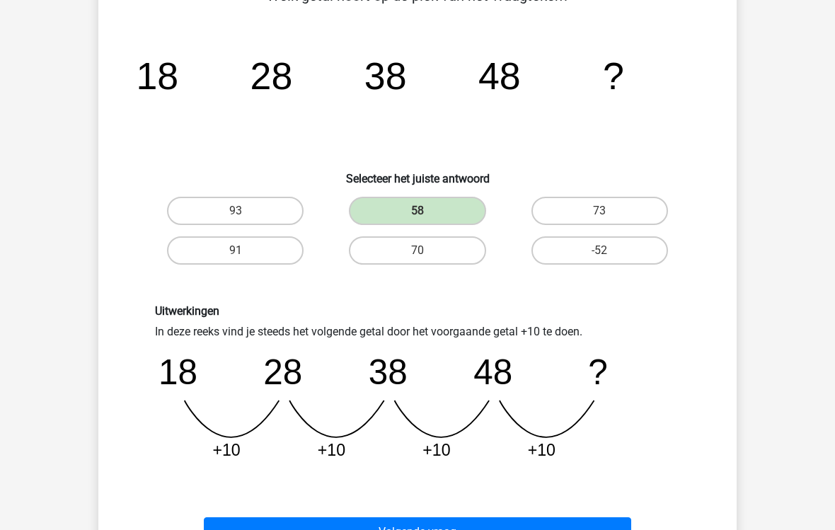
click at [320, 471] on button "Volgende vraag" at bounding box center [418, 533] width 428 height 30
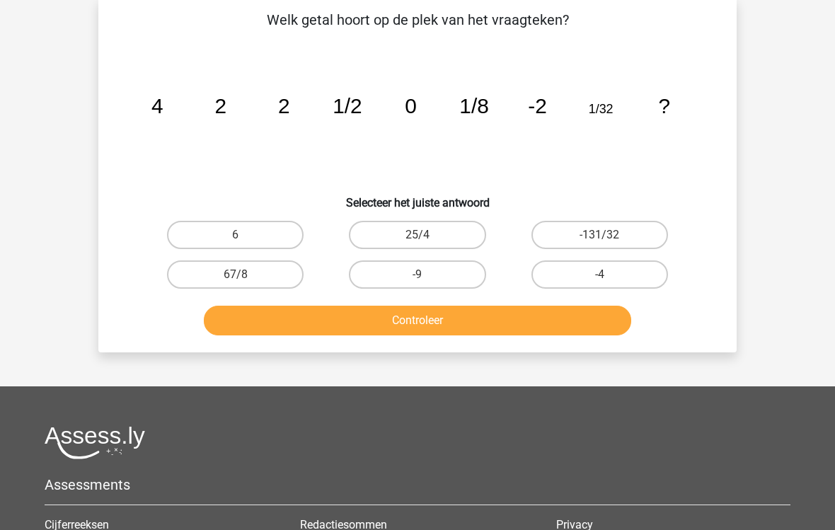
scroll to position [65, 0]
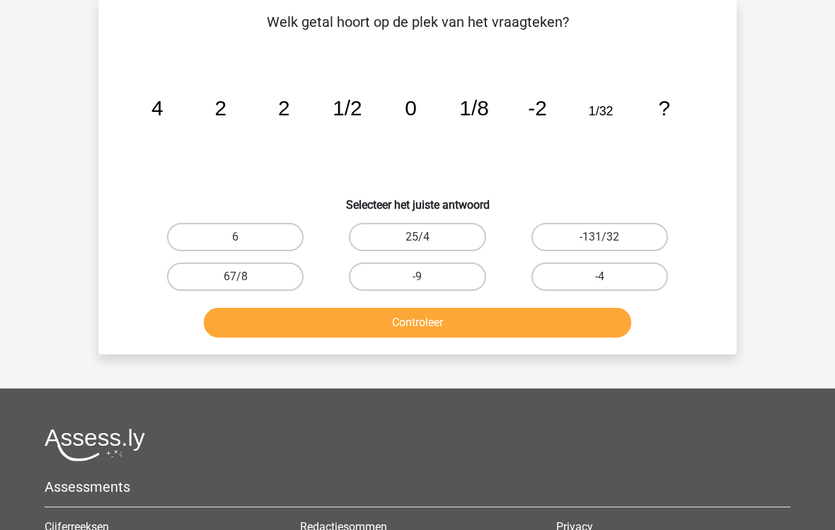
click at [596, 284] on label "-4" at bounding box center [599, 276] width 137 height 28
click at [599, 284] on input "-4" at bounding box center [603, 281] width 9 height 9
radio input "true"
click at [511, 332] on button "Controleer" at bounding box center [418, 323] width 428 height 30
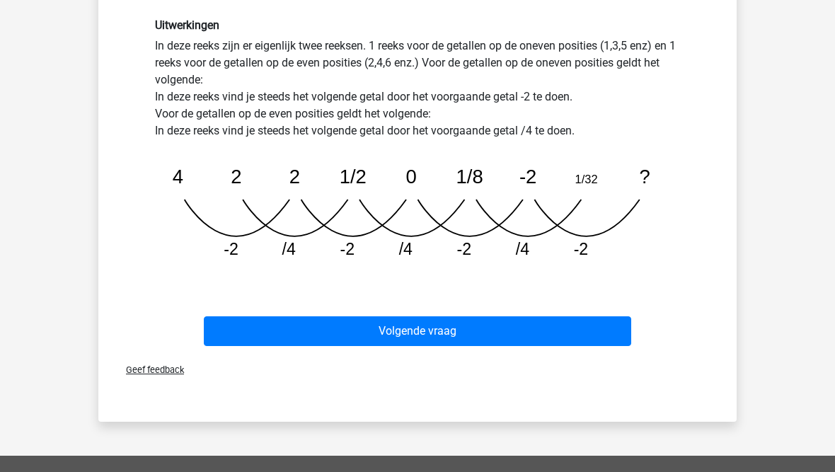
click at [437, 327] on button "Volgende vraag" at bounding box center [418, 331] width 428 height 30
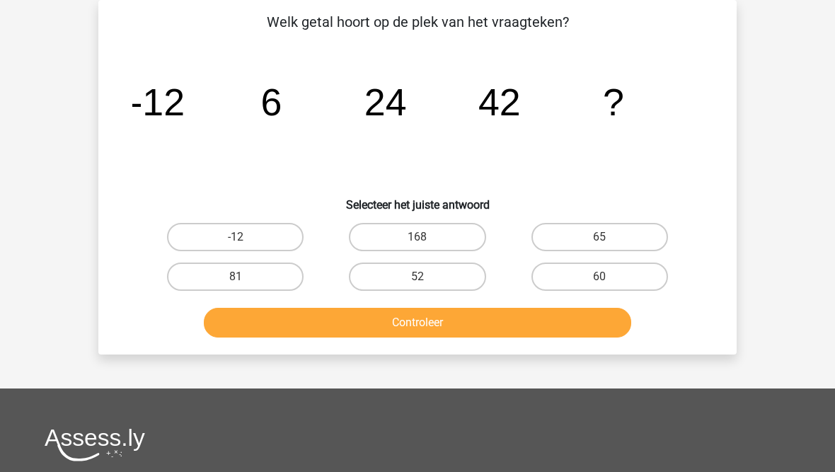
click at [569, 280] on label "60" at bounding box center [599, 276] width 137 height 28
click at [599, 280] on input "60" at bounding box center [603, 281] width 9 height 9
radio input "true"
click at [482, 324] on button "Controleer" at bounding box center [418, 323] width 428 height 30
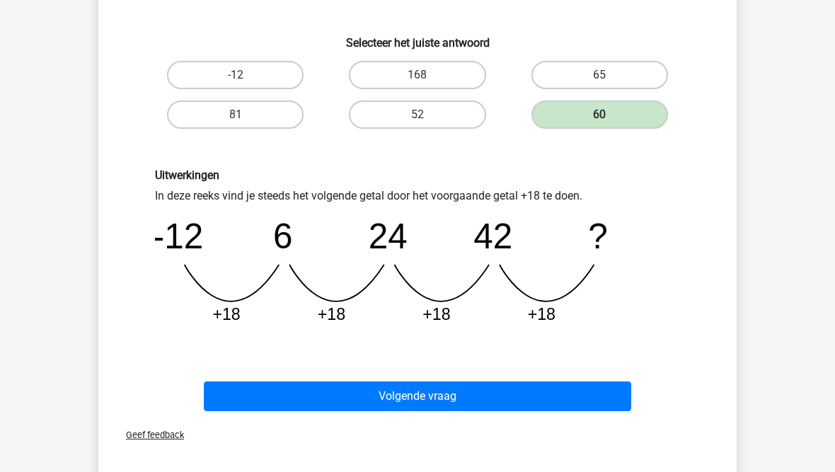
scroll to position [219, 0]
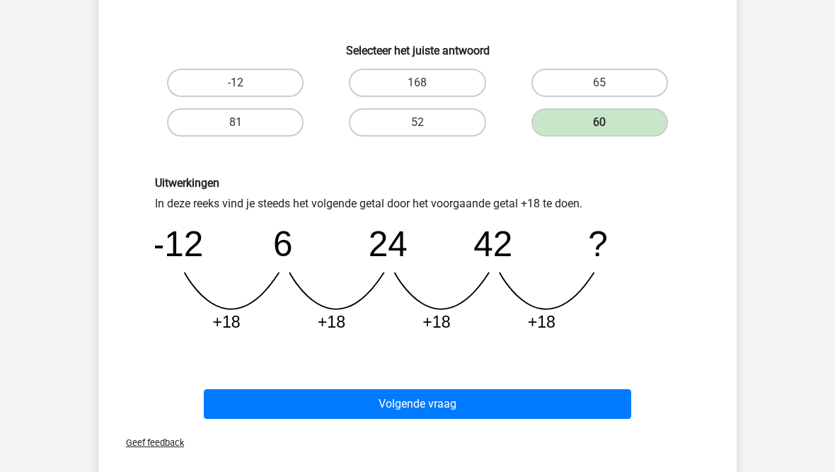
click at [346, 390] on button "Volgende vraag" at bounding box center [418, 404] width 428 height 30
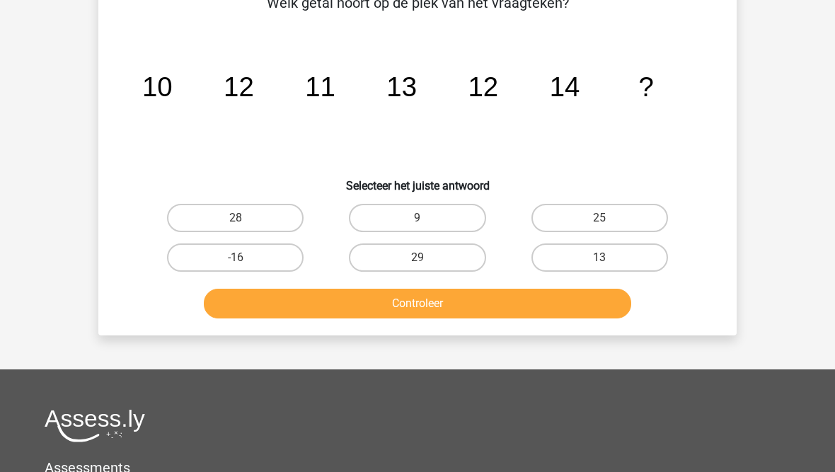
scroll to position [65, 0]
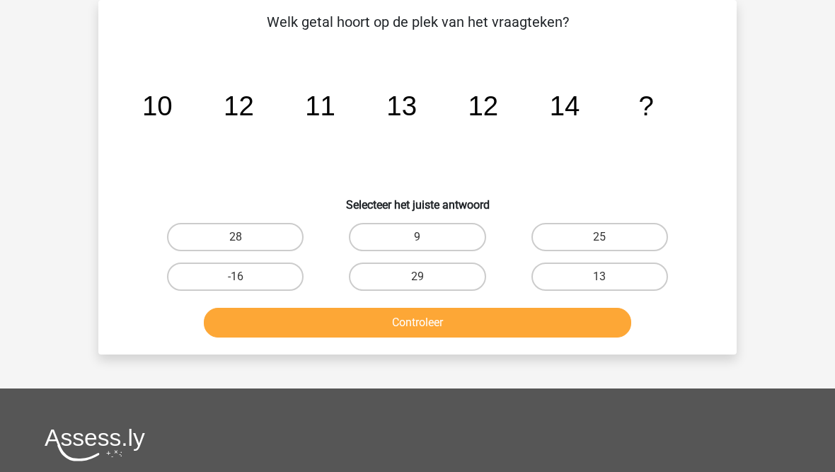
click at [576, 274] on label "13" at bounding box center [599, 276] width 137 height 28
click at [599, 277] on input "13" at bounding box center [603, 281] width 9 height 9
radio input "true"
click at [534, 315] on button "Controleer" at bounding box center [418, 323] width 428 height 30
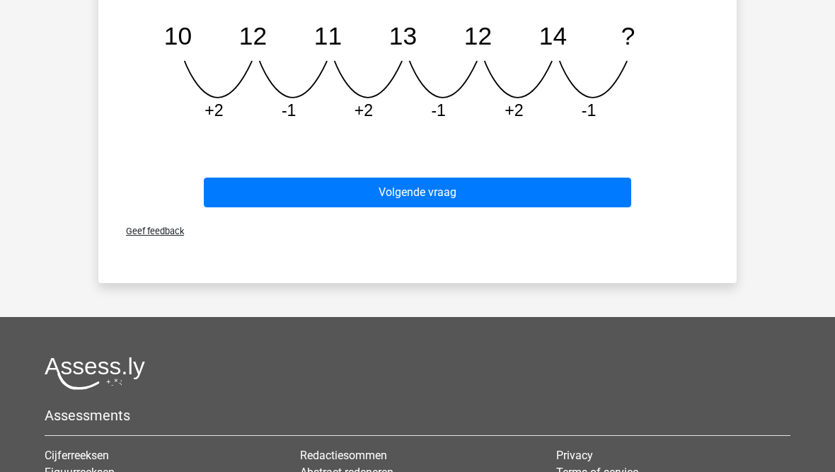
click at [332, 186] on button "Volgende vraag" at bounding box center [418, 193] width 428 height 30
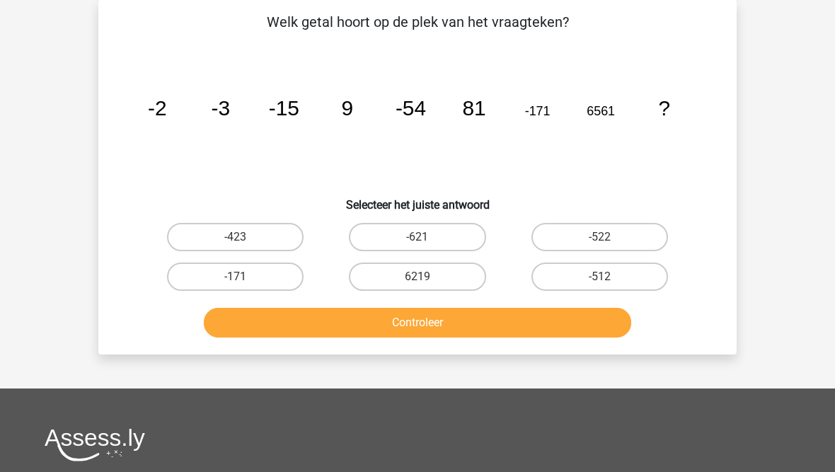
click at [578, 239] on label "-522" at bounding box center [599, 237] width 137 height 28
click at [599, 239] on input "-522" at bounding box center [603, 241] width 9 height 9
radio input "true"
click at [504, 323] on button "Controleer" at bounding box center [418, 323] width 428 height 30
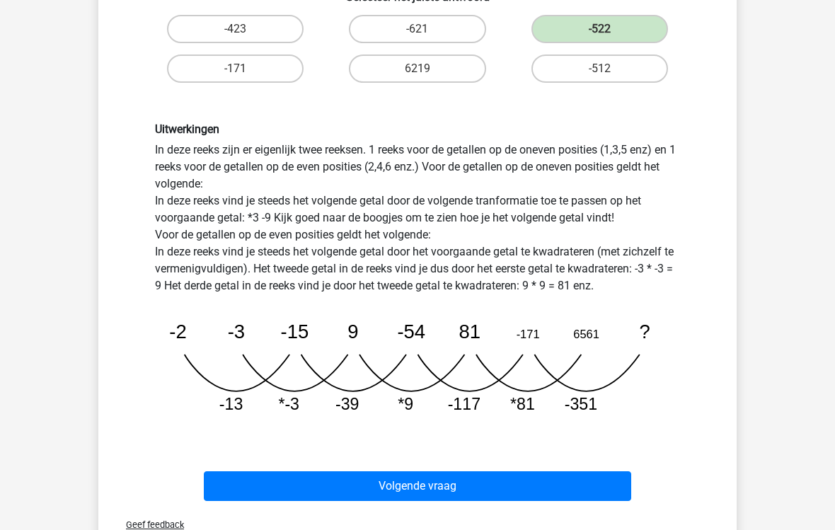
click at [357, 471] on button "Volgende vraag" at bounding box center [418, 486] width 428 height 30
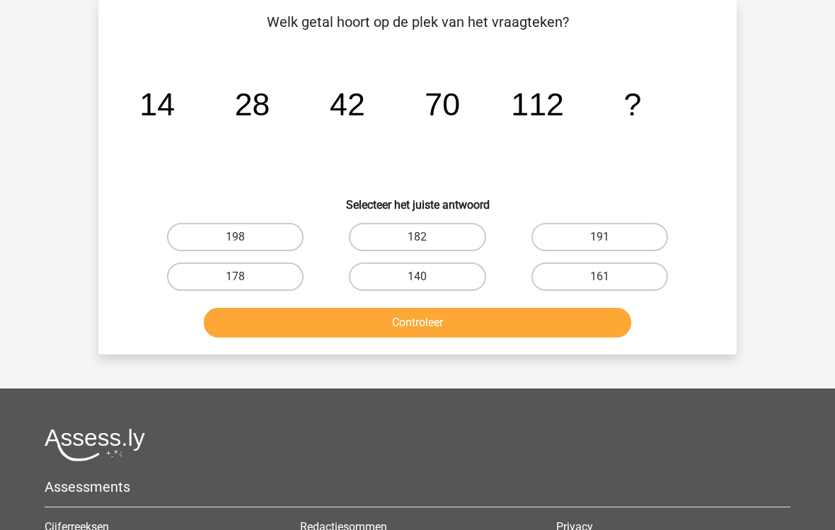
click at [251, 282] on label "178" at bounding box center [235, 276] width 137 height 28
click at [245, 282] on input "178" at bounding box center [240, 281] width 9 height 9
radio input "true"
click at [335, 330] on button "Controleer" at bounding box center [418, 323] width 428 height 30
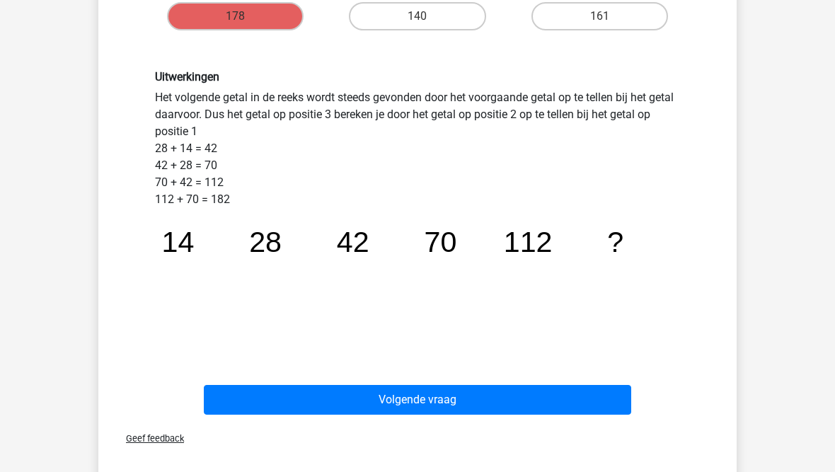
click at [132, 192] on div "Uitwerkingen Het volgende getal in de reeks wordt steeds gevonden door het voor…" at bounding box center [417, 205] width 593 height 337
click at [133, 206] on div "Uitwerkingen Het volgende getal in de reeks wordt steeds gevonden door het voor…" at bounding box center [417, 205] width 593 height 337
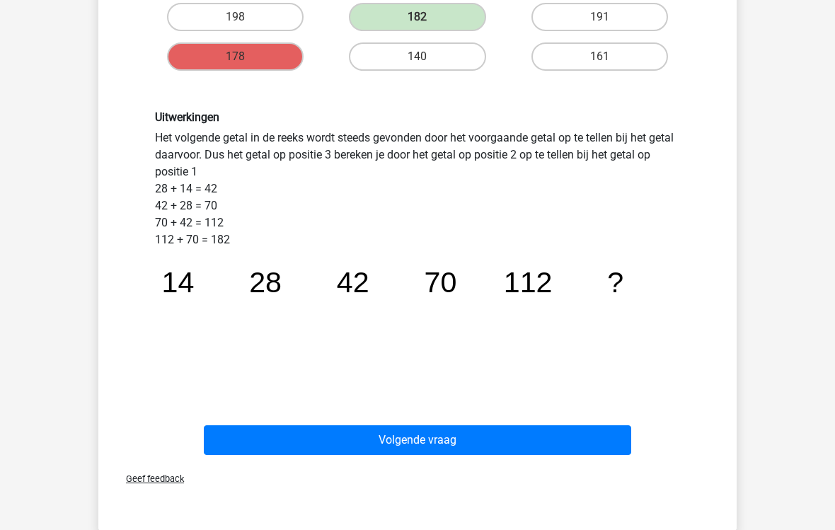
click at [332, 437] on button "Volgende vraag" at bounding box center [418, 441] width 428 height 30
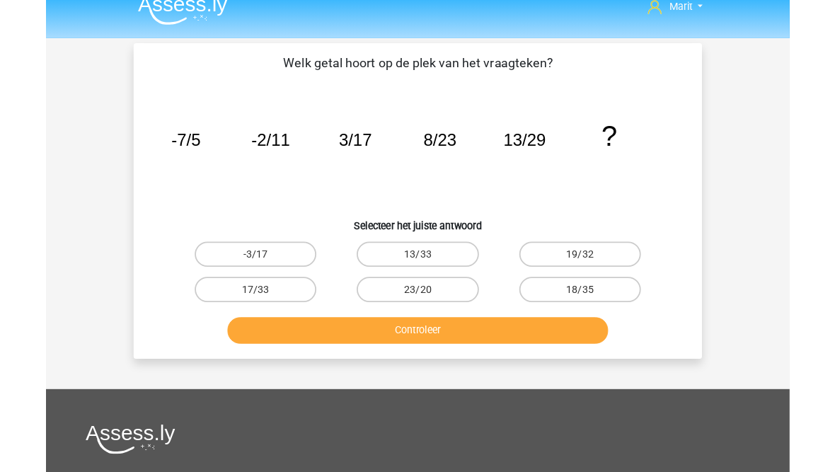
scroll to position [74, 0]
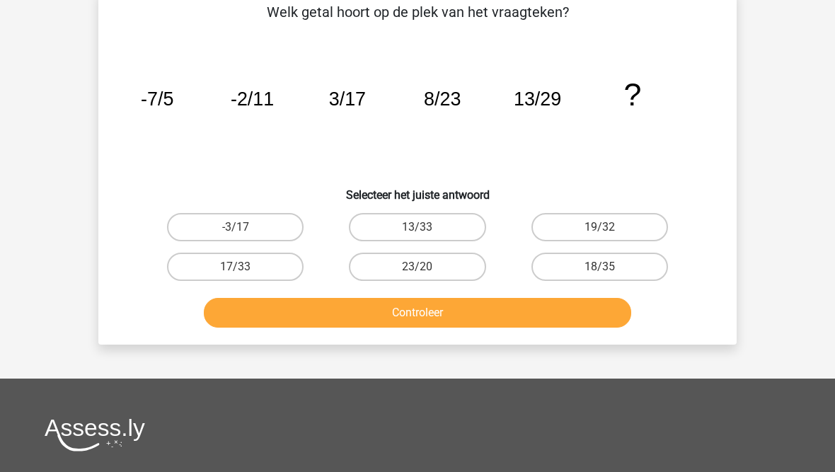
click at [594, 265] on label "18/35" at bounding box center [599, 267] width 137 height 28
click at [599, 267] on input "18/35" at bounding box center [603, 271] width 9 height 9
radio input "true"
click at [520, 313] on button "Controleer" at bounding box center [418, 313] width 428 height 30
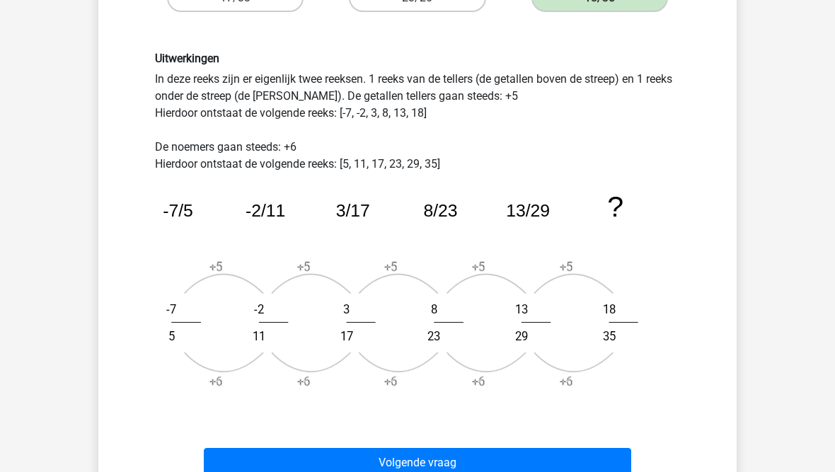
click at [374, 463] on button "Volgende vraag" at bounding box center [418, 464] width 428 height 30
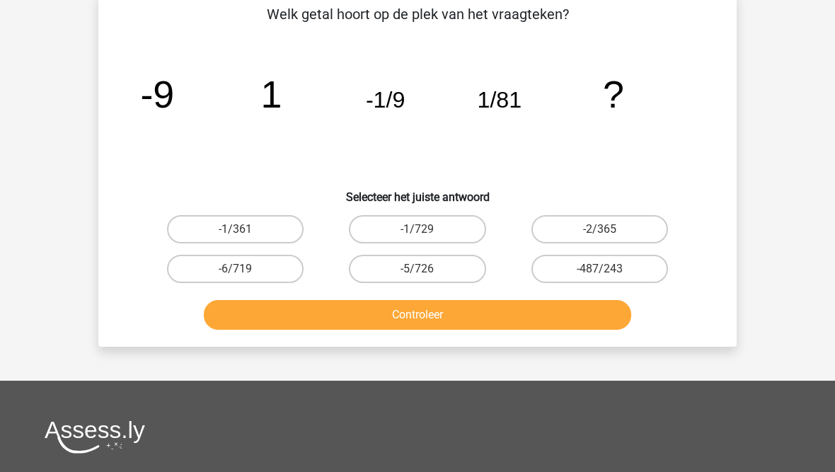
scroll to position [65, 0]
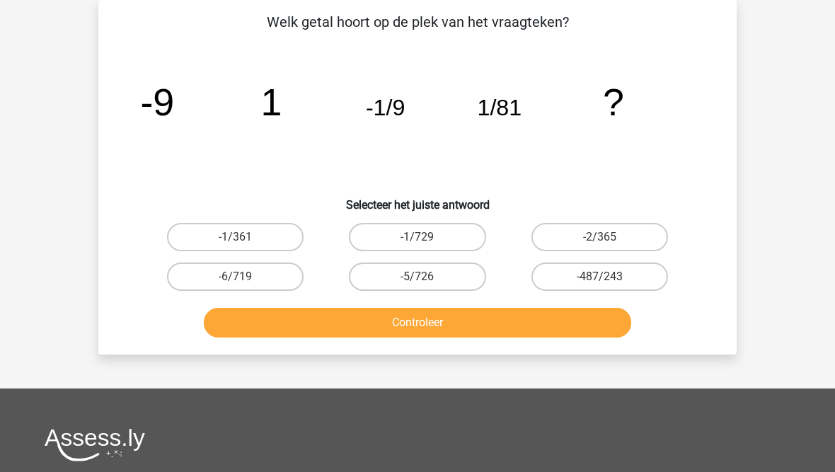
click at [408, 235] on label "-1/729" at bounding box center [417, 237] width 137 height 28
click at [417, 237] on input "-1/729" at bounding box center [421, 241] width 9 height 9
radio input "true"
click at [420, 323] on button "Controleer" at bounding box center [418, 323] width 428 height 30
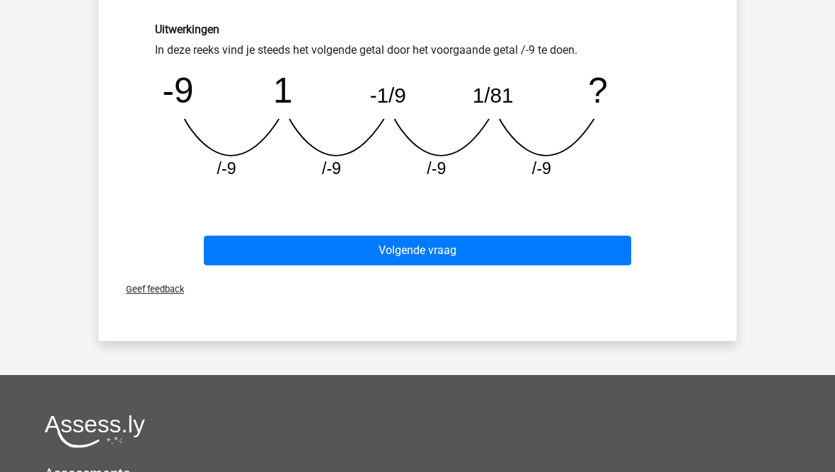
click at [393, 245] on button "Volgende vraag" at bounding box center [418, 251] width 428 height 30
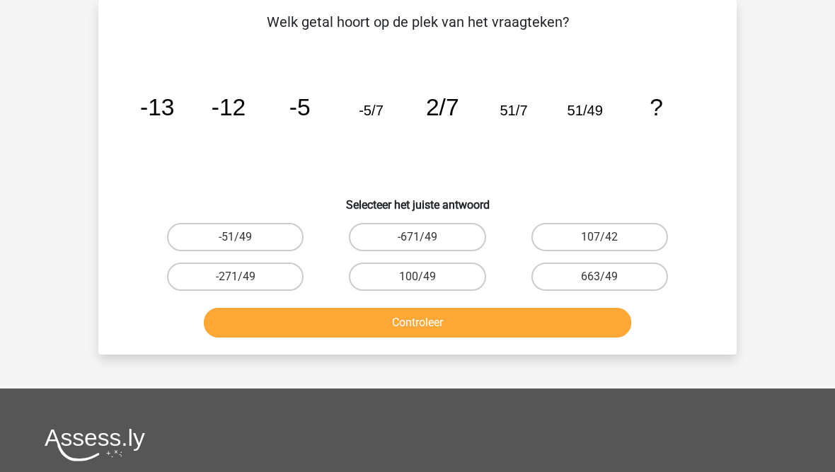
click at [248, 268] on label "-271/49" at bounding box center [235, 276] width 137 height 28
click at [245, 277] on input "-271/49" at bounding box center [240, 281] width 9 height 9
radio input "true"
click at [285, 323] on button "Controleer" at bounding box center [418, 323] width 428 height 30
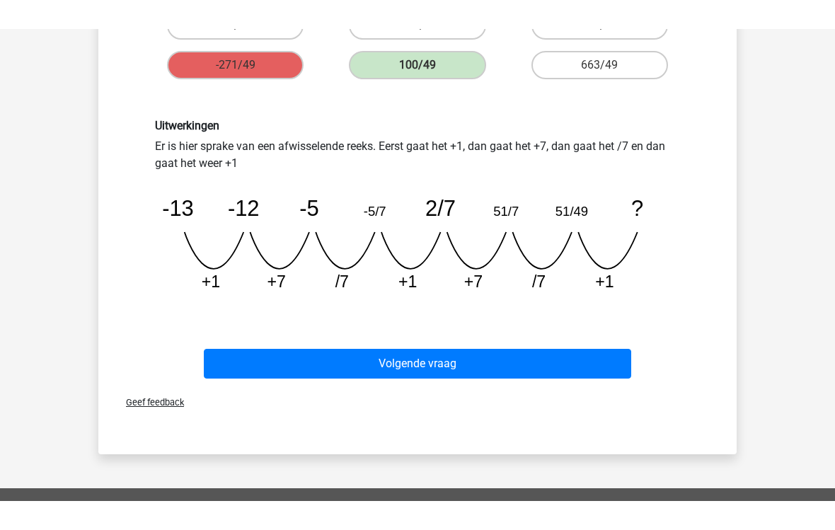
scroll to position [247, 0]
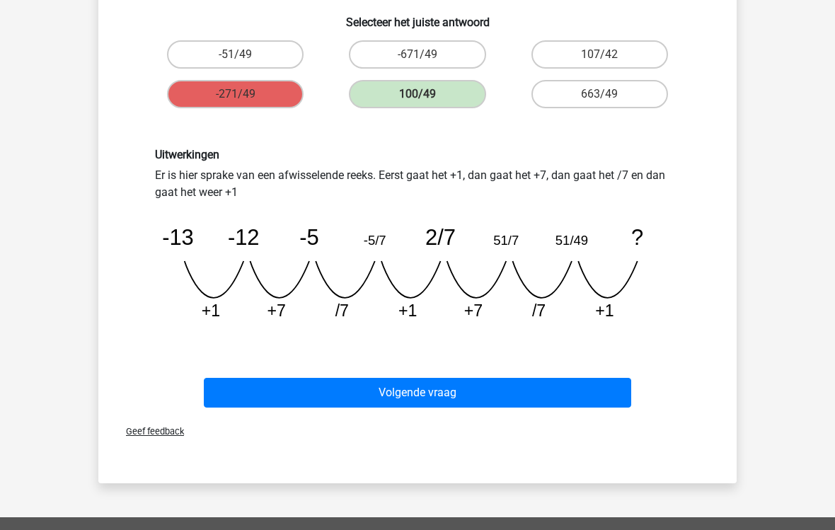
click at [389, 397] on button "Volgende vraag" at bounding box center [418, 393] width 428 height 30
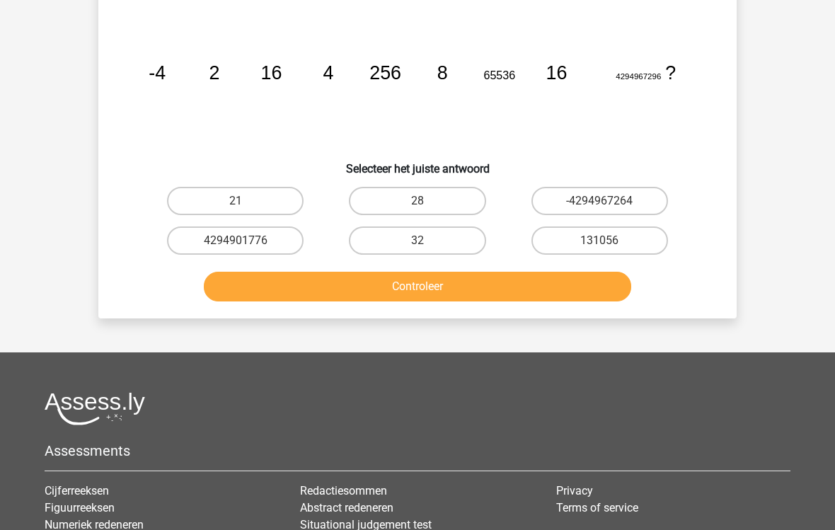
scroll to position [65, 0]
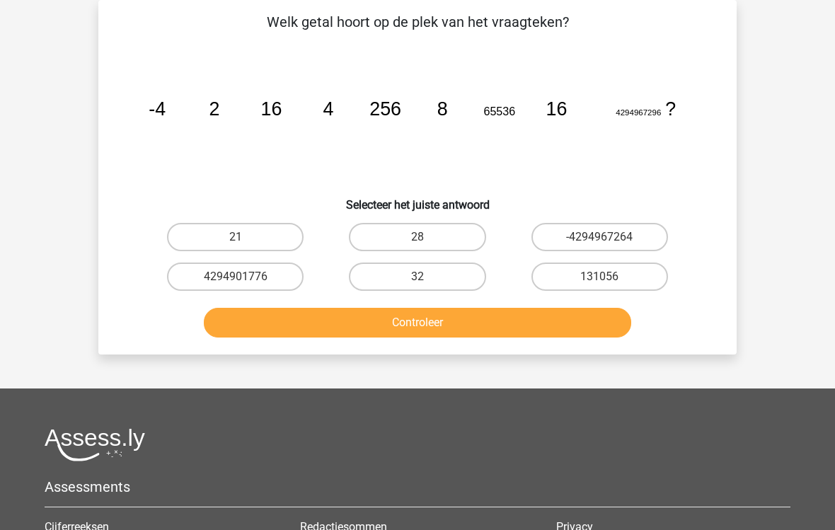
click at [410, 285] on label "32" at bounding box center [417, 276] width 137 height 28
click at [417, 285] on input "32" at bounding box center [421, 281] width 9 height 9
radio input "true"
click at [395, 322] on button "Controleer" at bounding box center [418, 323] width 428 height 30
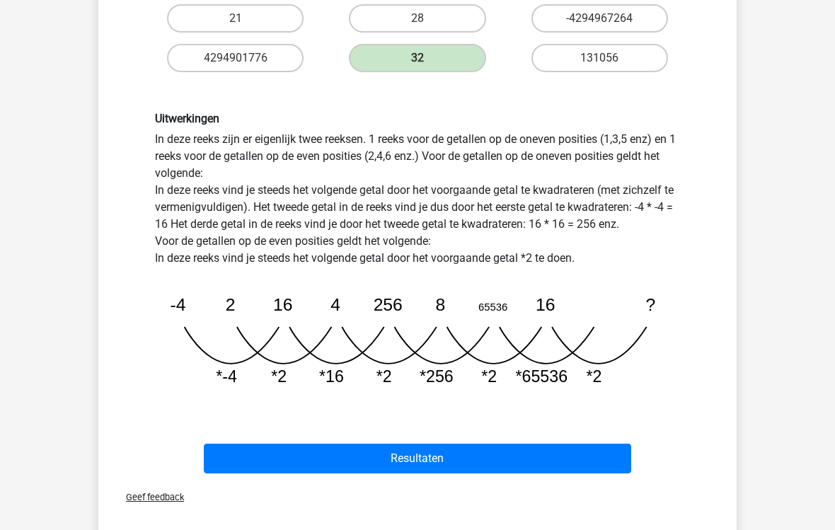
scroll to position [293, 0]
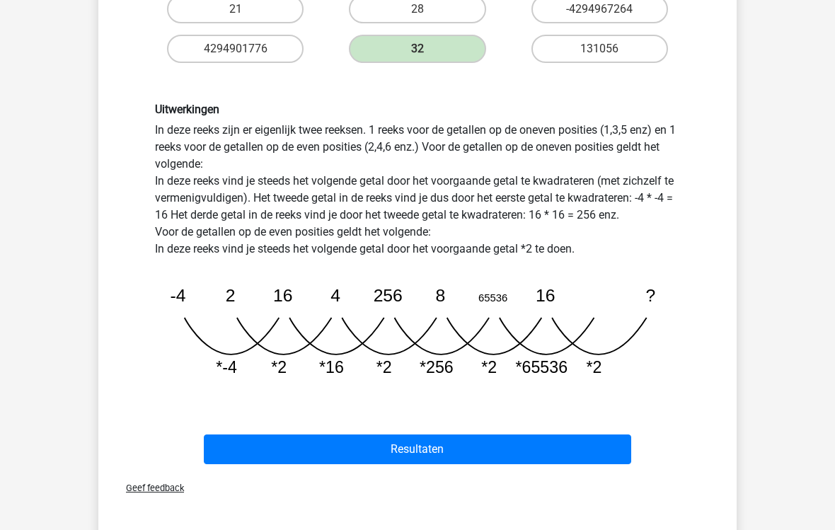
click at [366, 453] on button "Resultaten" at bounding box center [418, 449] width 428 height 30
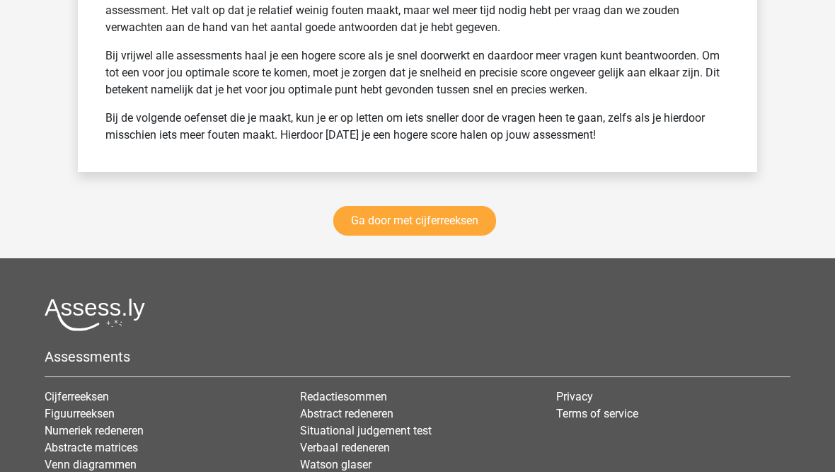
scroll to position [2129, 0]
click at [367, 225] on link "Ga door met cijferreeksen" at bounding box center [414, 222] width 163 height 30
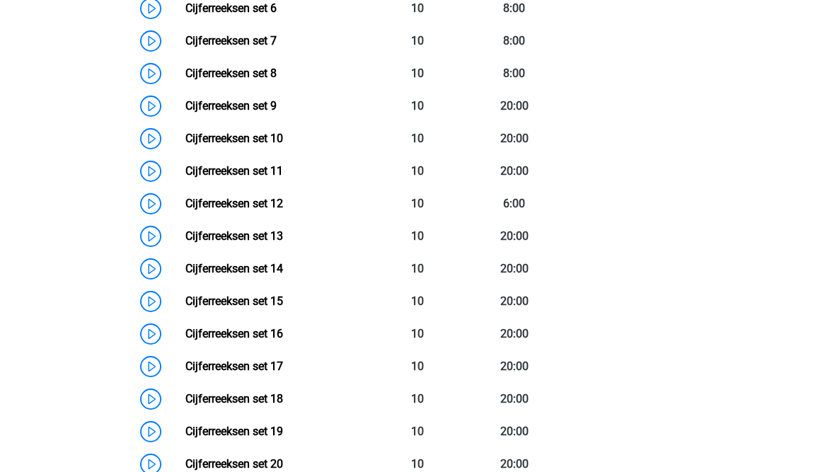
scroll to position [922, 0]
click at [185, 275] on link "Cijferreeksen set 14" at bounding box center [234, 268] width 98 height 13
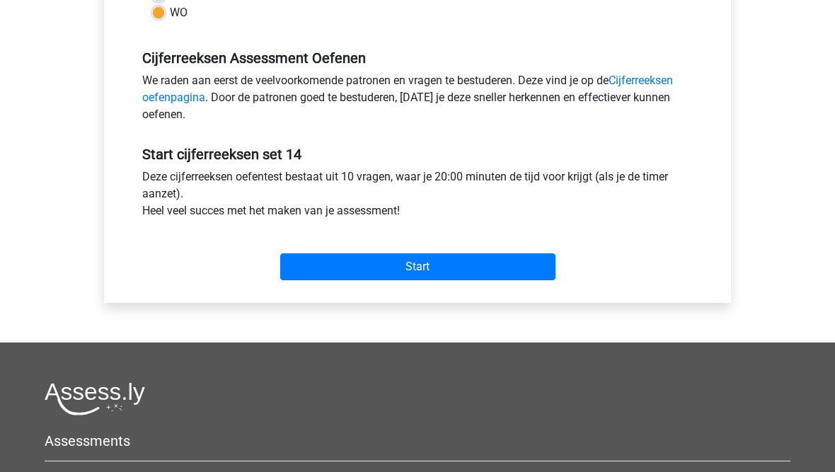
scroll to position [419, 0]
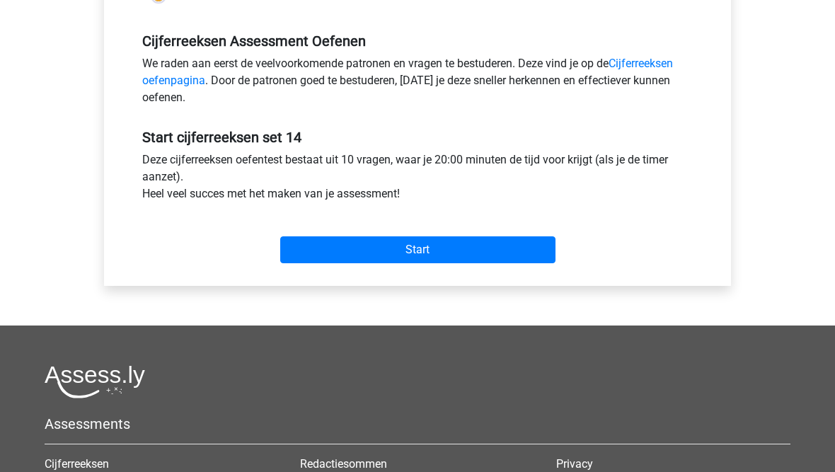
click at [320, 252] on input "Start" at bounding box center [417, 249] width 275 height 27
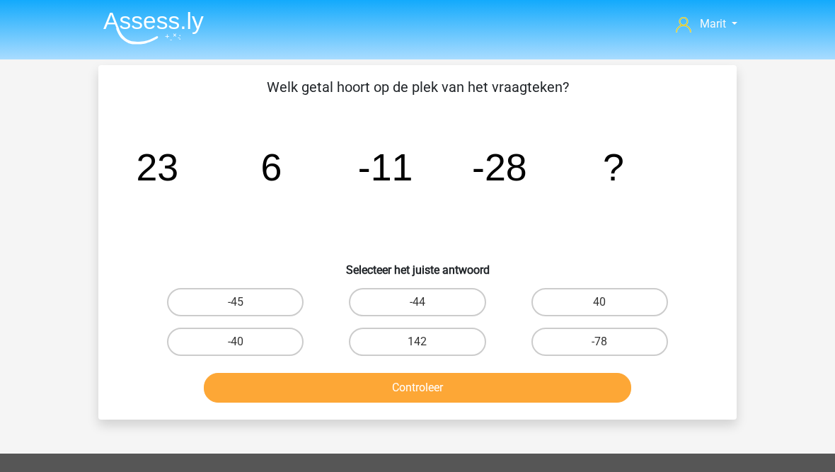
click at [226, 299] on label "-45" at bounding box center [235, 302] width 137 height 28
click at [236, 302] on input "-45" at bounding box center [240, 306] width 9 height 9
radio input "true"
click at [330, 390] on button "Controleer" at bounding box center [418, 388] width 428 height 30
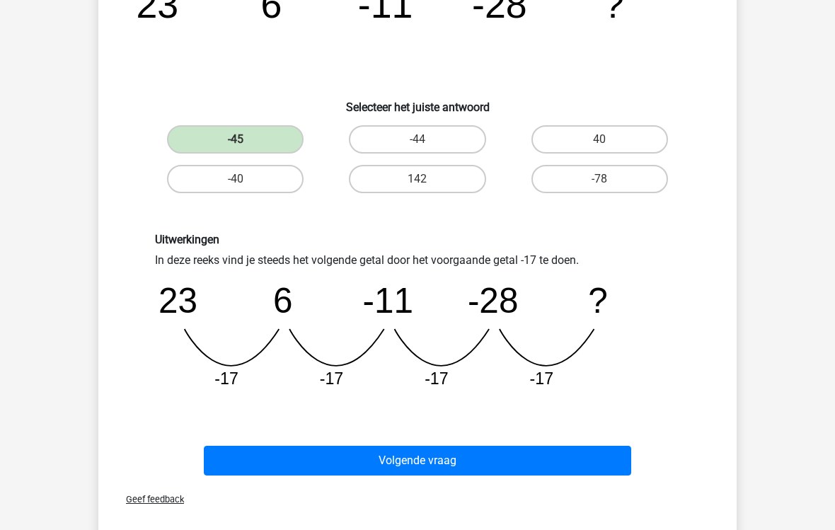
click at [302, 459] on button "Volgende vraag" at bounding box center [418, 461] width 428 height 30
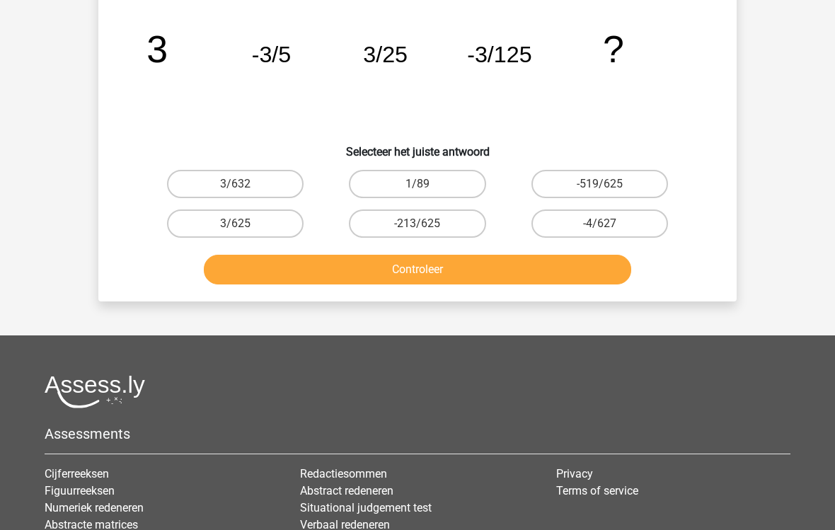
scroll to position [65, 0]
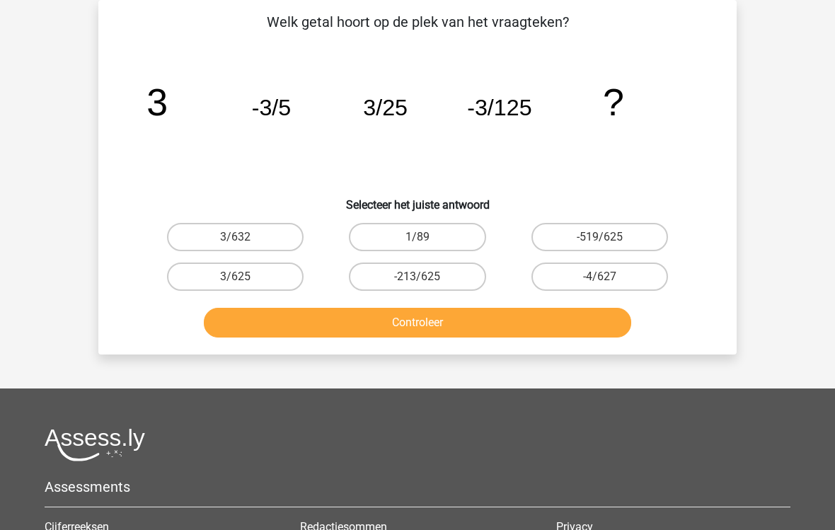
click at [236, 279] on input "3/625" at bounding box center [240, 281] width 9 height 9
radio input "true"
click at [291, 332] on button "Controleer" at bounding box center [418, 323] width 428 height 30
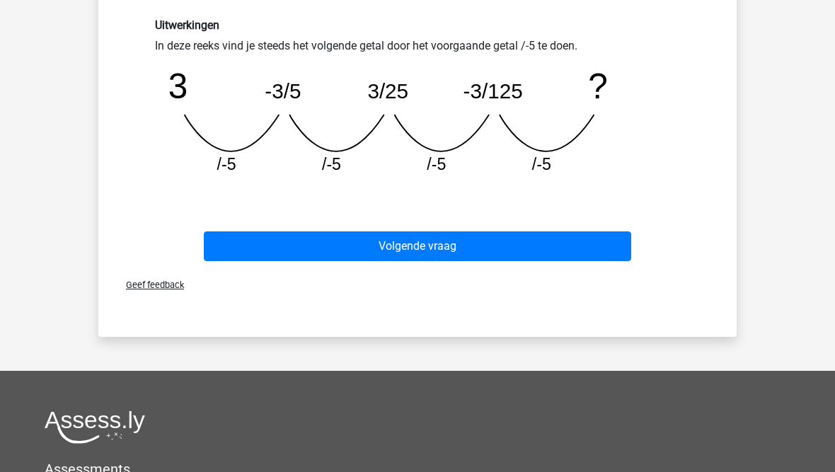
click at [308, 247] on button "Volgende vraag" at bounding box center [418, 247] width 428 height 30
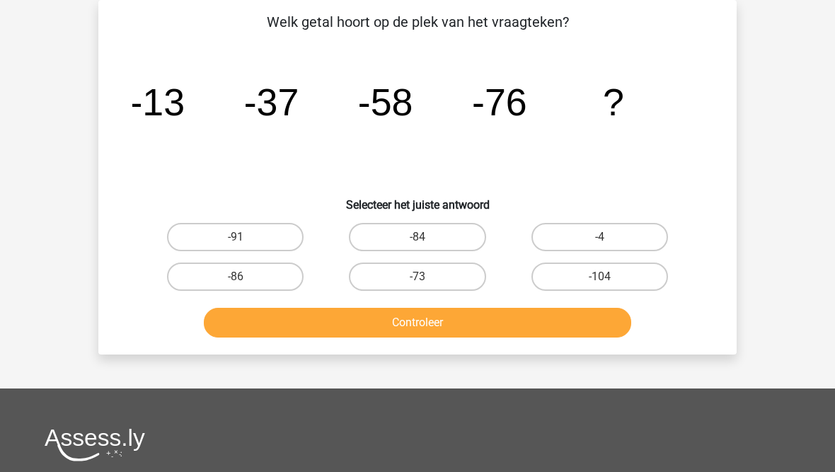
click at [226, 245] on label "-91" at bounding box center [235, 237] width 137 height 28
click at [236, 245] on input "-91" at bounding box center [240, 241] width 9 height 9
radio input "true"
click at [287, 328] on button "Controleer" at bounding box center [418, 323] width 428 height 30
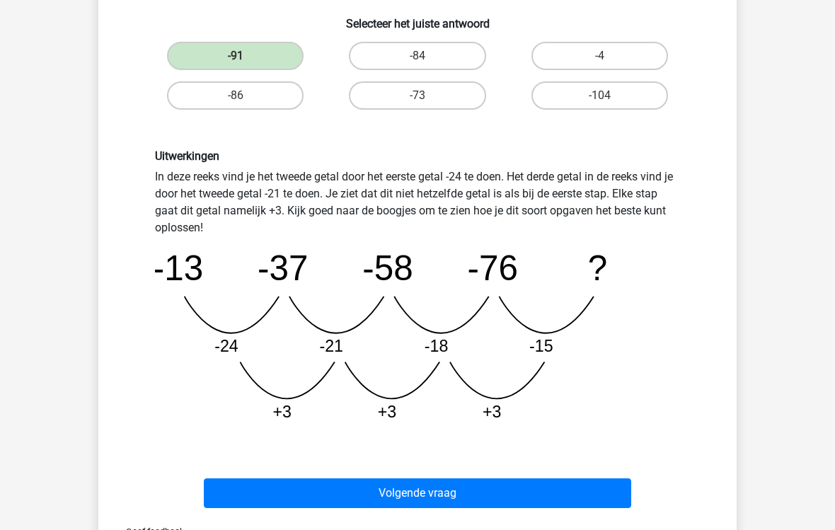
click at [347, 471] on button "Volgende vraag" at bounding box center [418, 494] width 428 height 30
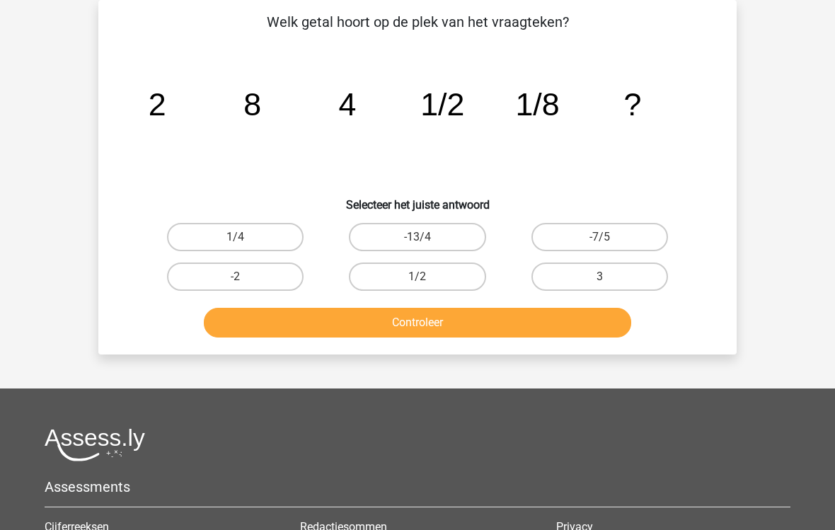
click at [254, 239] on label "1/4" at bounding box center [235, 237] width 137 height 28
click at [245, 239] on input "1/4" at bounding box center [240, 241] width 9 height 9
radio input "true"
click at [337, 326] on button "Controleer" at bounding box center [418, 323] width 428 height 30
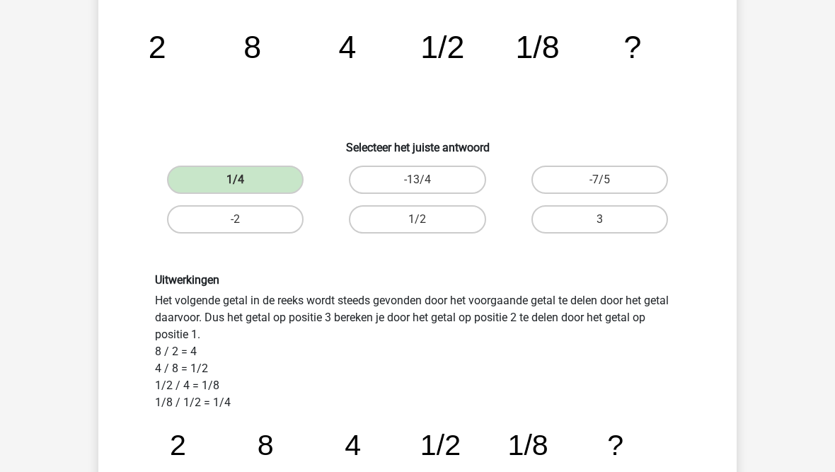
scroll to position [122, 0]
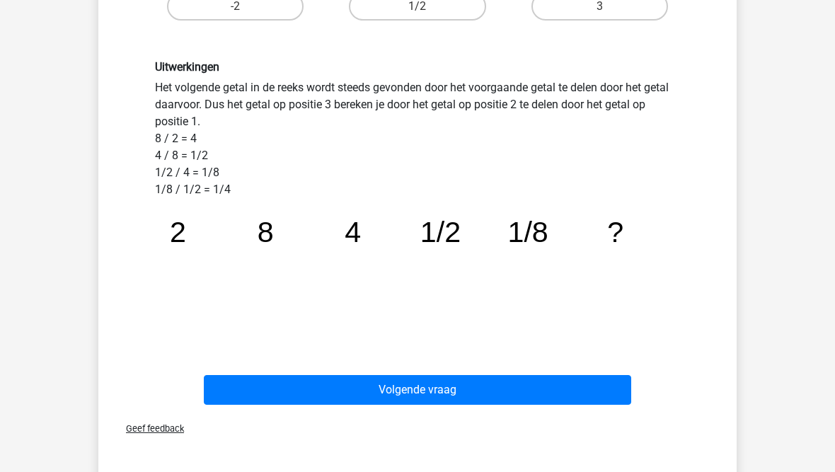
click at [352, 383] on button "Volgende vraag" at bounding box center [418, 391] width 428 height 30
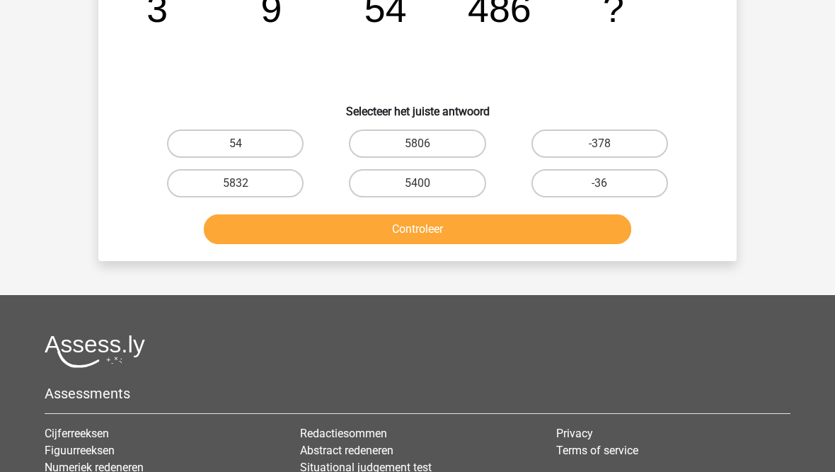
scroll to position [65, 0]
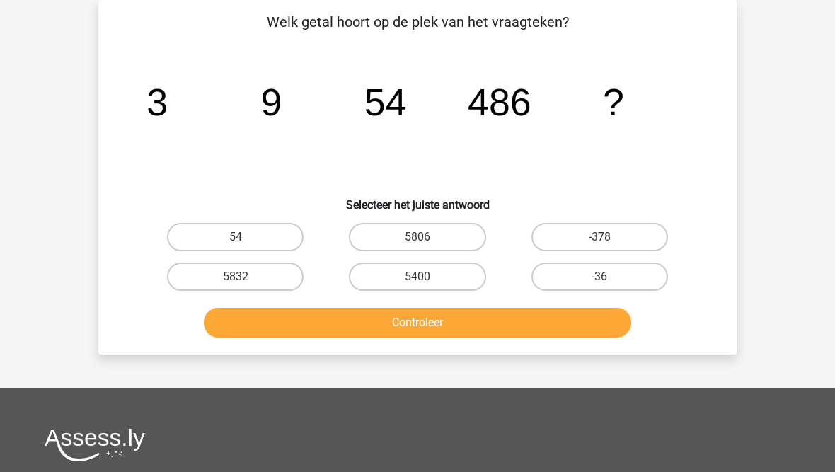
click at [228, 275] on label "5832" at bounding box center [235, 276] width 137 height 28
click at [236, 277] on input "5832" at bounding box center [240, 281] width 9 height 9
radio input "true"
click at [325, 323] on button "Controleer" at bounding box center [418, 323] width 428 height 30
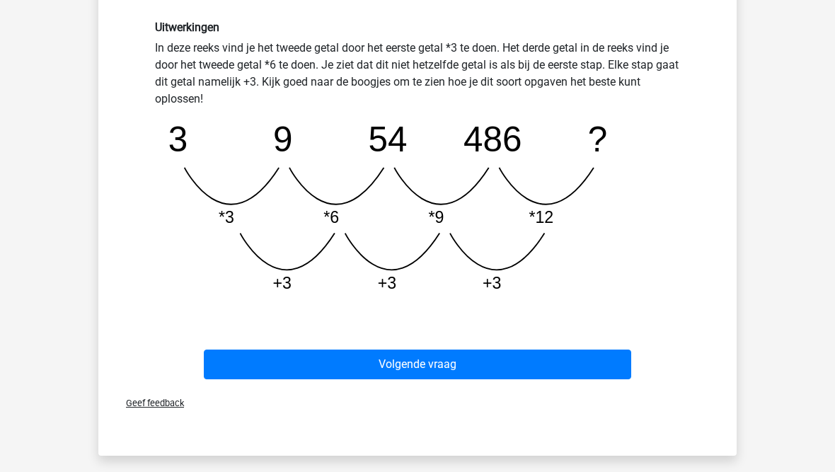
click at [306, 364] on button "Volgende vraag" at bounding box center [418, 364] width 428 height 30
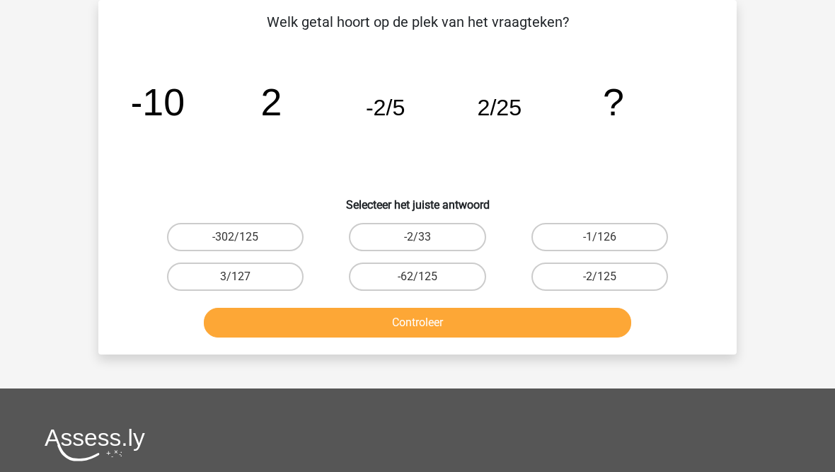
click at [567, 277] on label "-2/125" at bounding box center [599, 276] width 137 height 28
click at [599, 277] on input "-2/125" at bounding box center [603, 281] width 9 height 9
radio input "true"
click at [528, 311] on button "Controleer" at bounding box center [418, 323] width 428 height 30
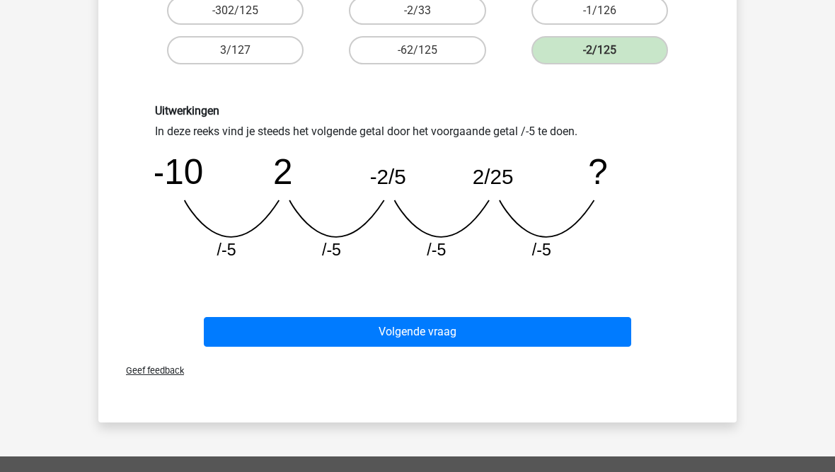
click at [400, 332] on button "Volgende vraag" at bounding box center [418, 332] width 428 height 30
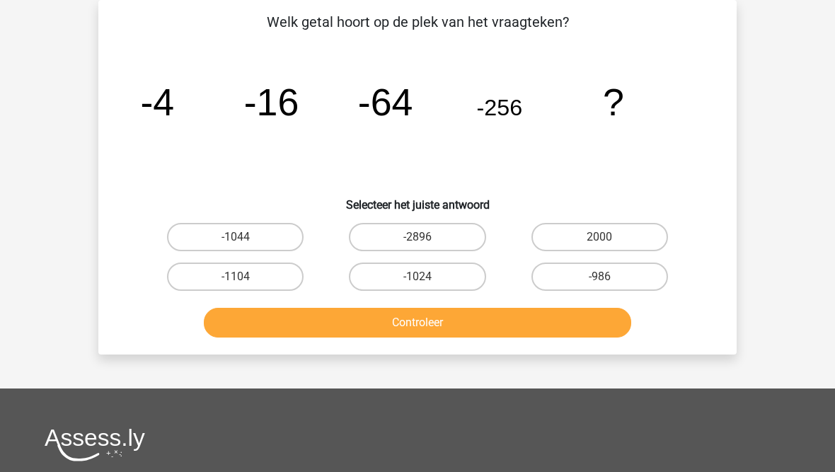
click at [414, 277] on label "-1024" at bounding box center [417, 276] width 137 height 28
click at [417, 277] on input "-1024" at bounding box center [421, 281] width 9 height 9
radio input "true"
click at [409, 324] on button "Controleer" at bounding box center [418, 323] width 428 height 30
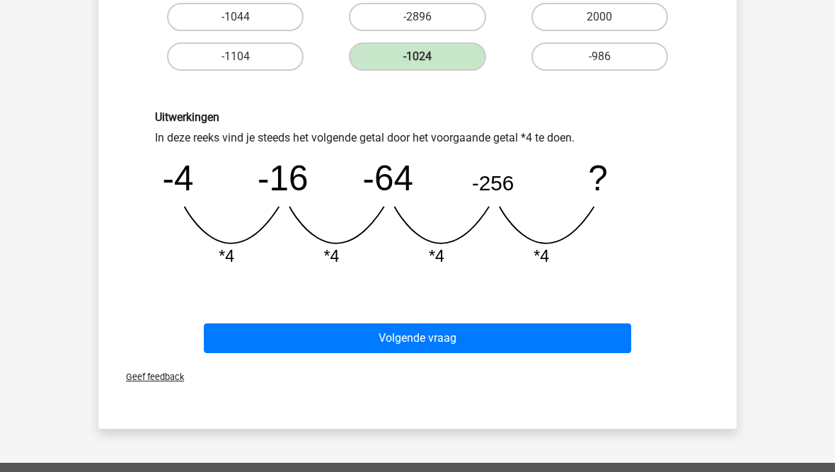
click at [305, 337] on button "Volgende vraag" at bounding box center [418, 338] width 428 height 30
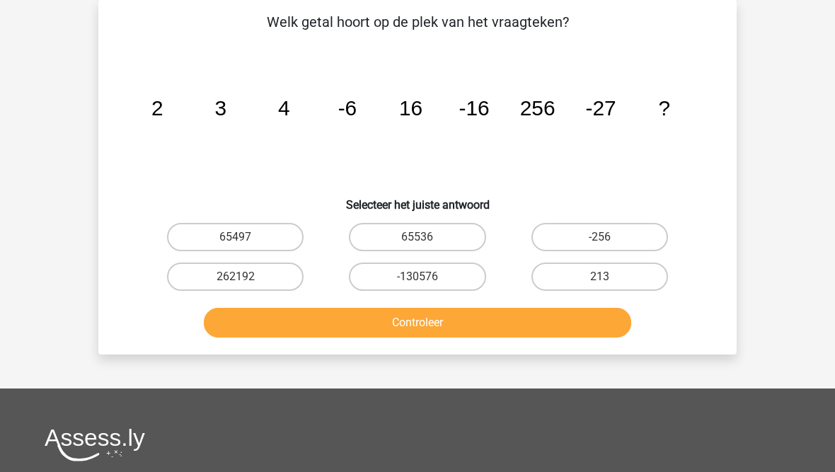
click at [395, 240] on label "65536" at bounding box center [417, 237] width 137 height 28
click at [417, 240] on input "65536" at bounding box center [421, 241] width 9 height 9
radio input "true"
click at [383, 327] on button "Controleer" at bounding box center [418, 323] width 428 height 30
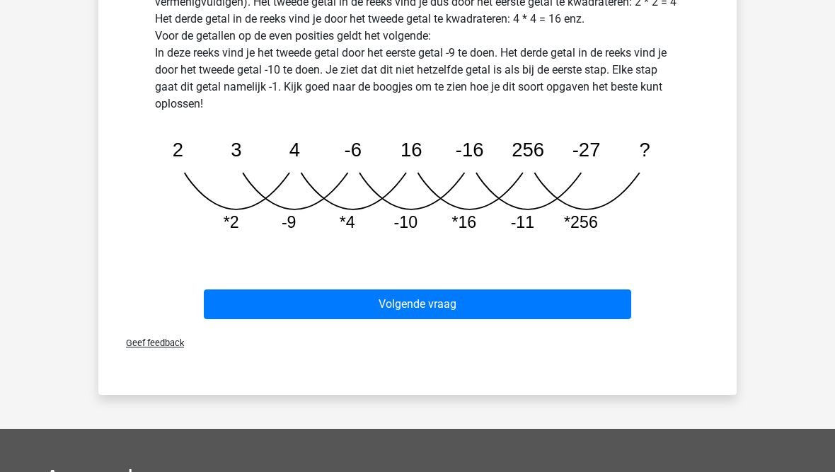
click at [349, 314] on button "Volgende vraag" at bounding box center [418, 305] width 428 height 30
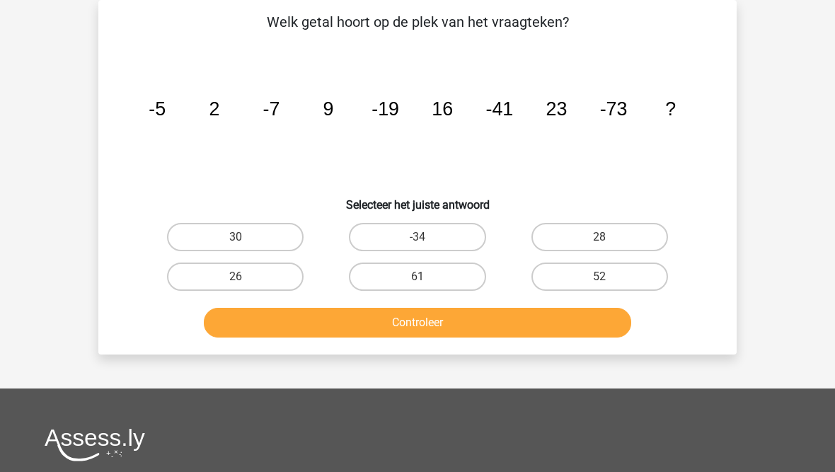
click at [239, 229] on label "30" at bounding box center [235, 237] width 137 height 28
click at [239, 237] on input "30" at bounding box center [240, 241] width 9 height 9
radio input "true"
click at [314, 321] on button "Controleer" at bounding box center [418, 323] width 428 height 30
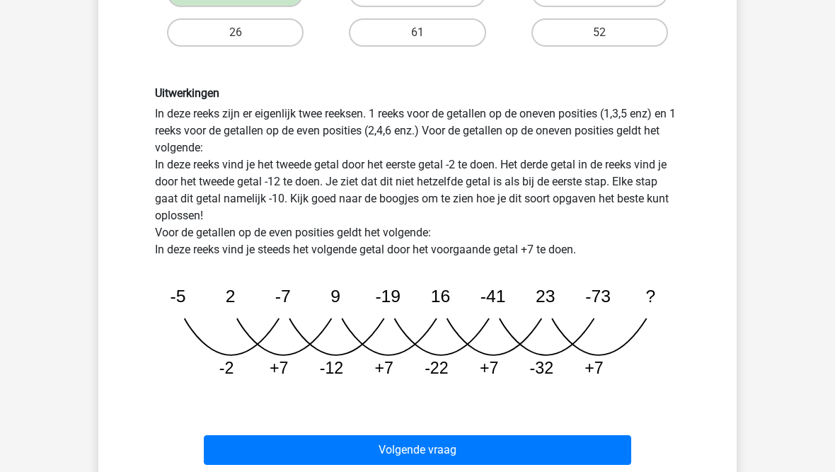
click at [294, 449] on button "Volgende vraag" at bounding box center [418, 451] width 428 height 30
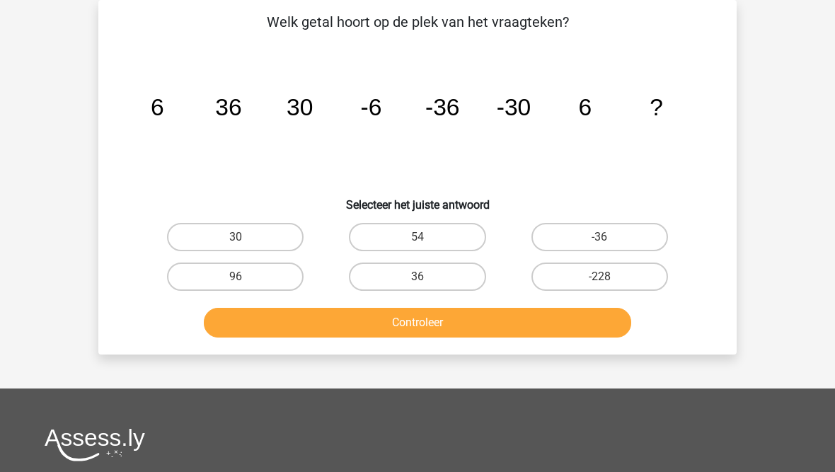
click at [378, 141] on icon "image/svg+xml 6 36 30 -6 -36 -30 6 ?" at bounding box center [417, 115] width 570 height 143
click at [425, 281] on input "36" at bounding box center [421, 281] width 9 height 9
radio input "true"
click at [456, 320] on button "Controleer" at bounding box center [418, 323] width 428 height 30
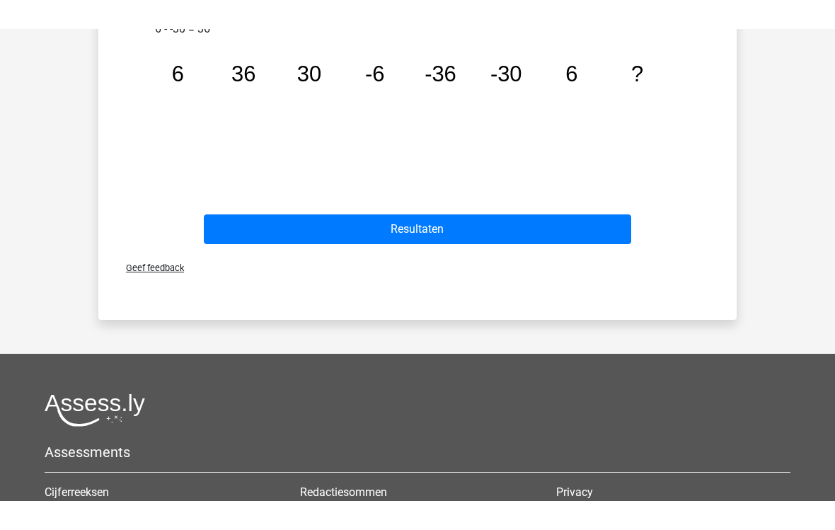
scroll to position [536, 0]
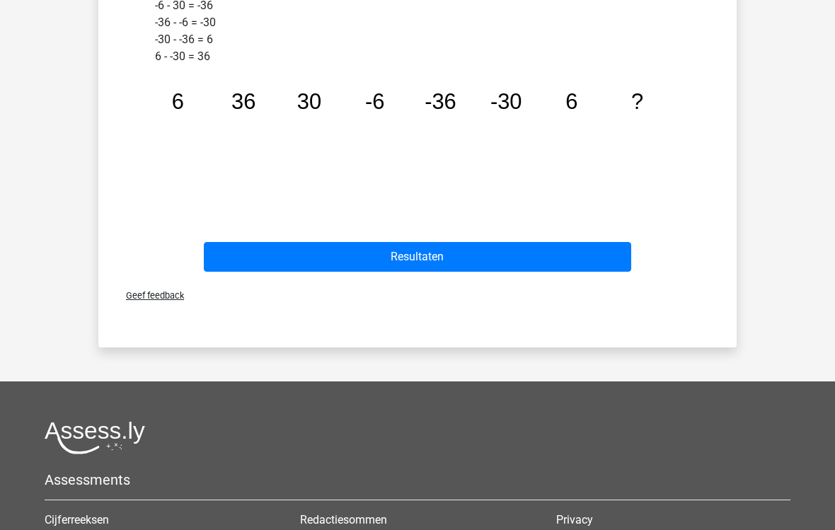
click at [366, 259] on button "Resultaten" at bounding box center [418, 258] width 428 height 30
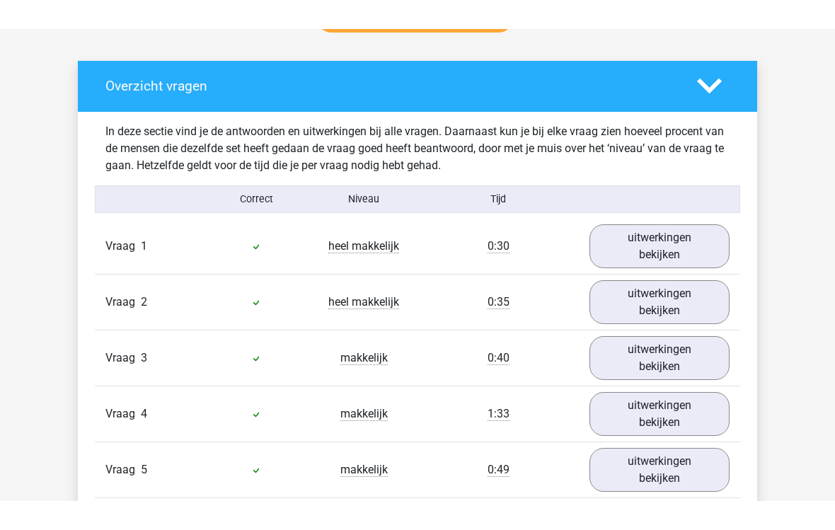
scroll to position [713, 0]
